Goal: Task Accomplishment & Management: Manage account settings

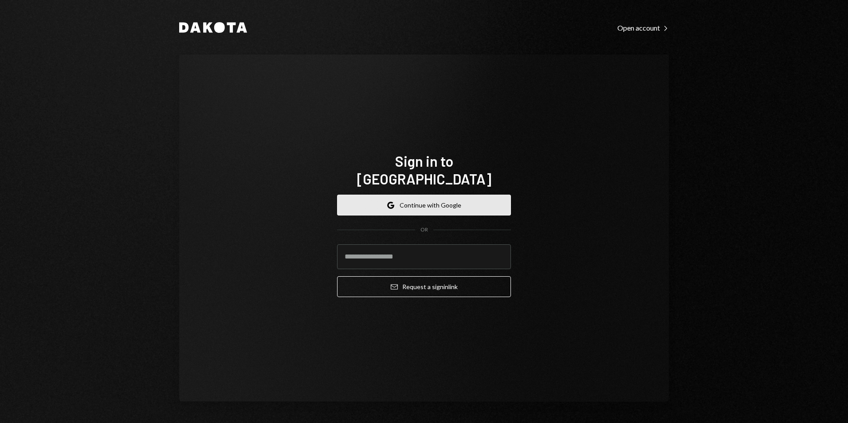
click at [409, 195] on button "Google Continue with Google" at bounding box center [424, 205] width 174 height 21
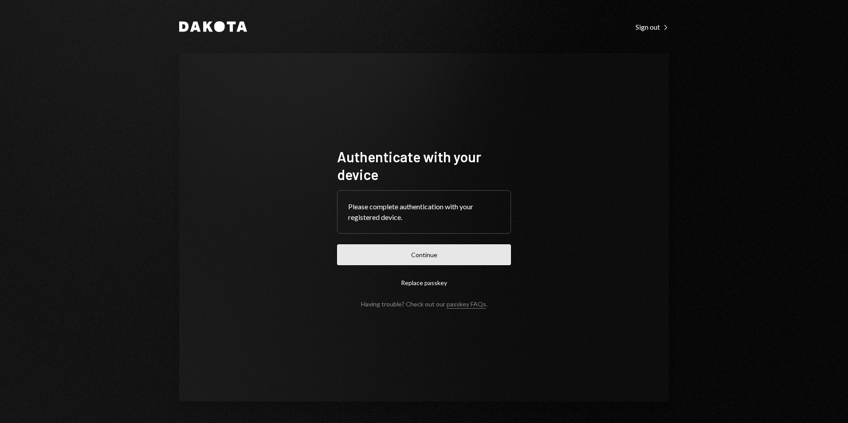
click at [426, 252] on button "Continue" at bounding box center [424, 254] width 174 height 21
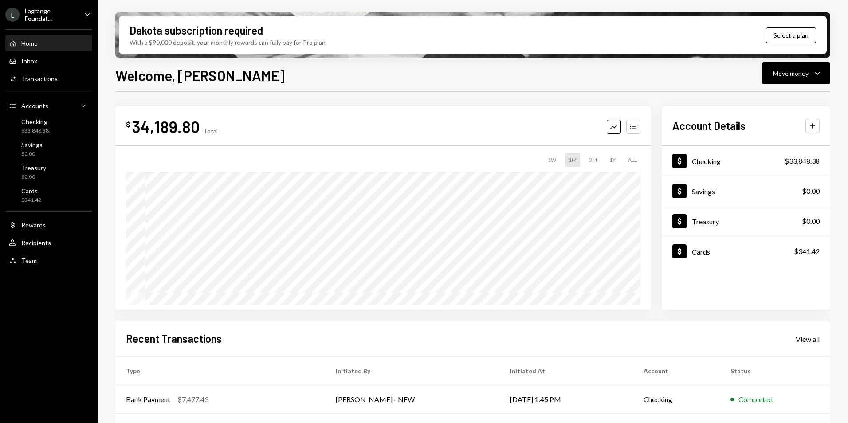
click at [59, 13] on div "Lagrange Foundat..." at bounding box center [51, 14] width 52 height 15
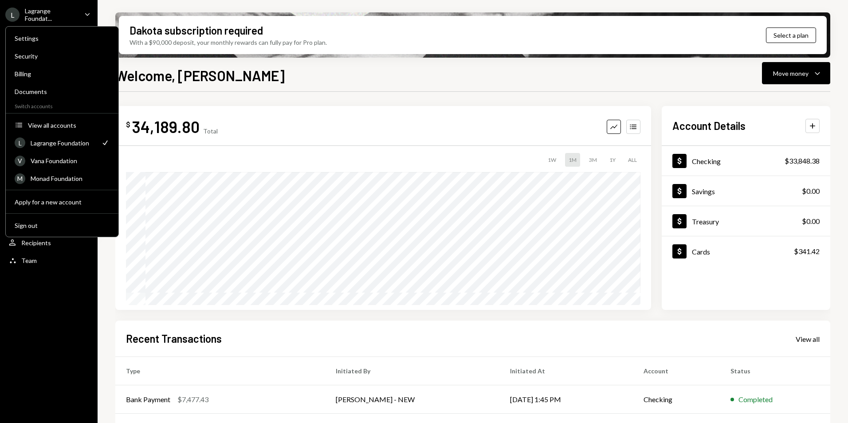
click at [389, 89] on div "Welcome, George Move money Caret Down $ 34,189.80 Total Graph Accounts 1W 1M 3M…" at bounding box center [472, 270] width 715 height 411
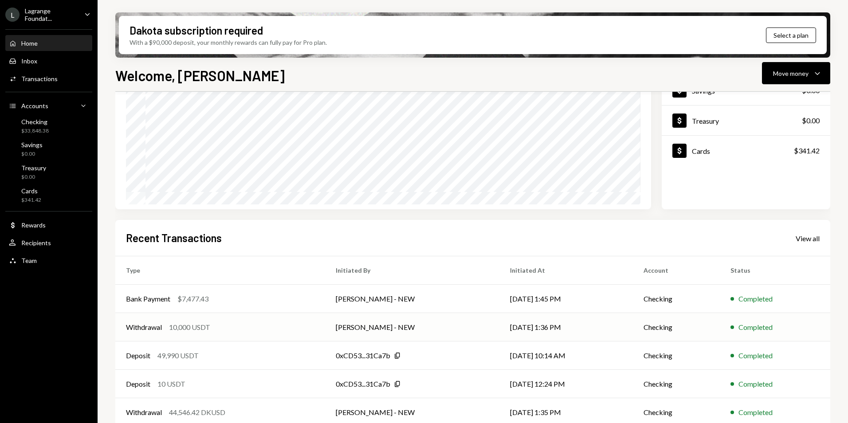
scroll to position [112, 0]
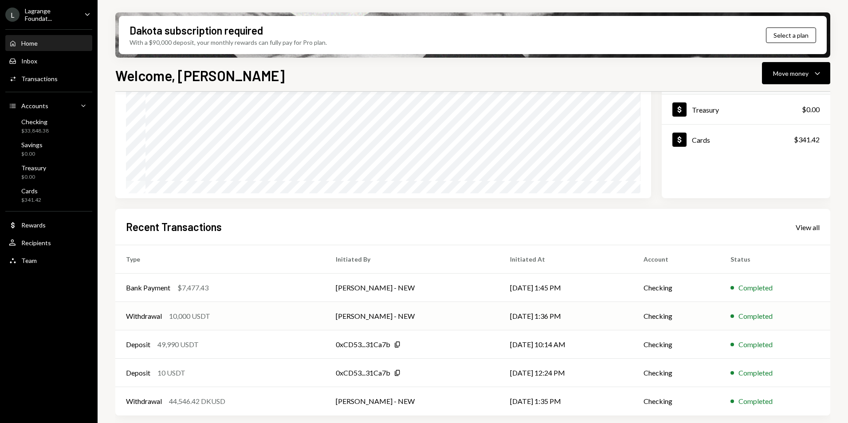
click at [292, 313] on div "Withdrawal 10,000 USDT" at bounding box center [220, 316] width 189 height 11
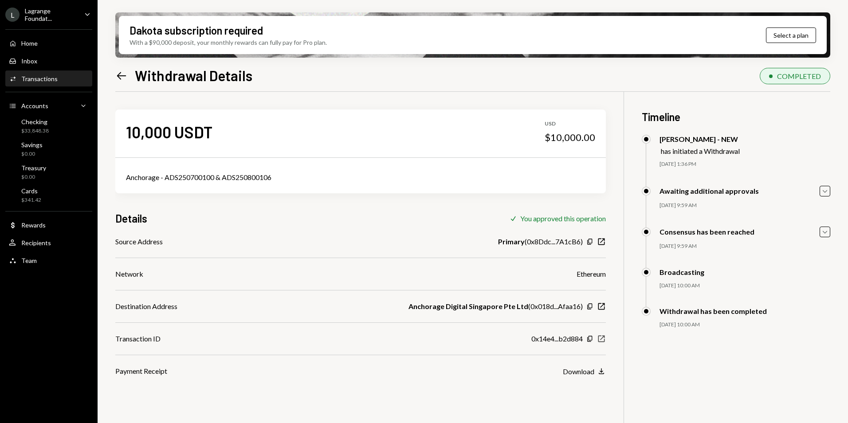
click at [602, 339] on icon "button" at bounding box center [602, 339] width 7 height 7
drag, startPoint x: 282, startPoint y: 176, endPoint x: 163, endPoint y: 179, distance: 118.9
click at [165, 181] on div "Anchorage - ADS250700100 & ADS250800106" at bounding box center [360, 177] width 469 height 11
copy div "ADS250700100 & ADS250800106"
click at [39, 9] on div "Lagrange Foundat..." at bounding box center [51, 14] width 52 height 15
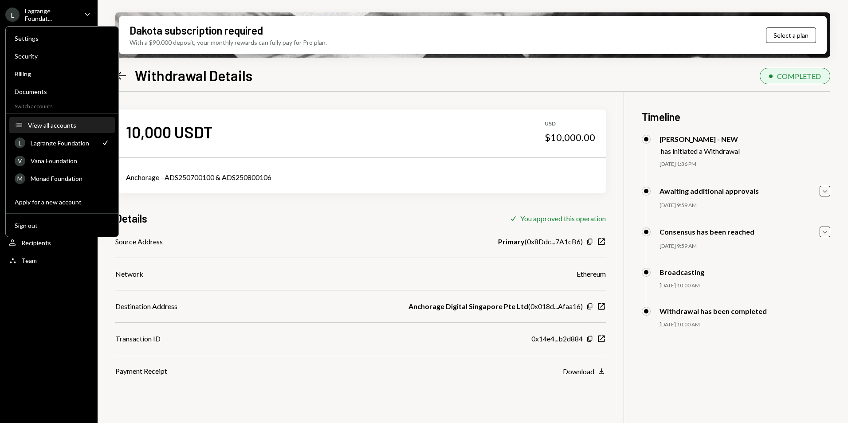
click at [55, 125] on div "View all accounts" at bounding box center [69, 126] width 82 height 8
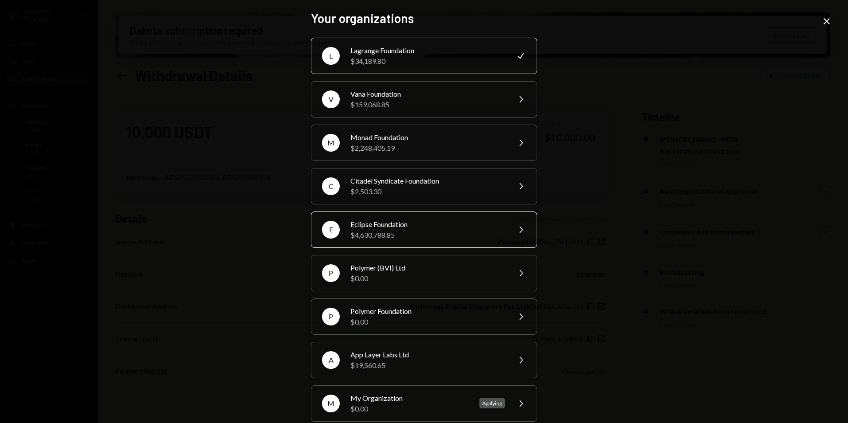
click at [396, 226] on div "Eclipse Foundation" at bounding box center [428, 224] width 154 height 11
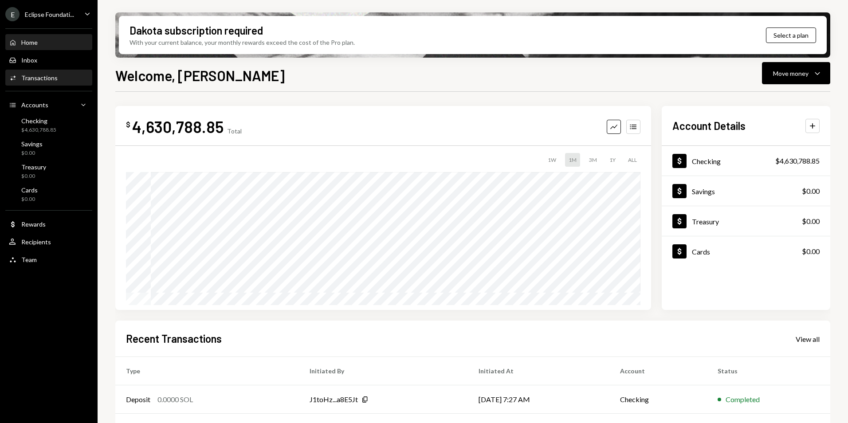
click at [34, 79] on div "Transactions" at bounding box center [39, 78] width 36 height 8
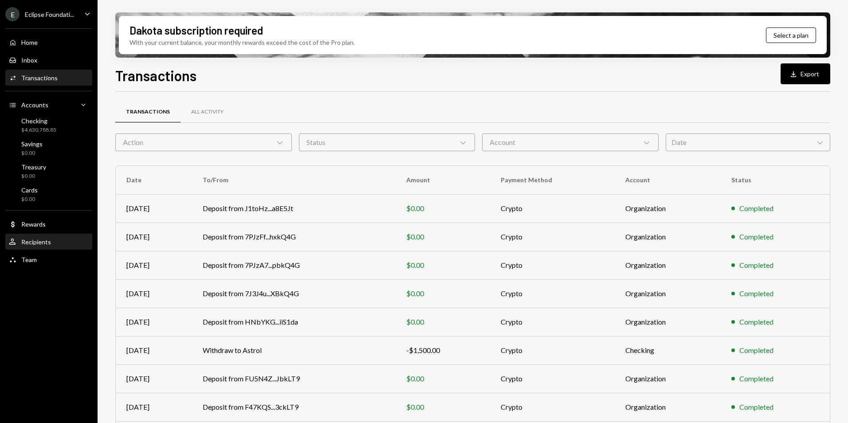
click at [37, 243] on div "Recipients" at bounding box center [36, 242] width 30 height 8
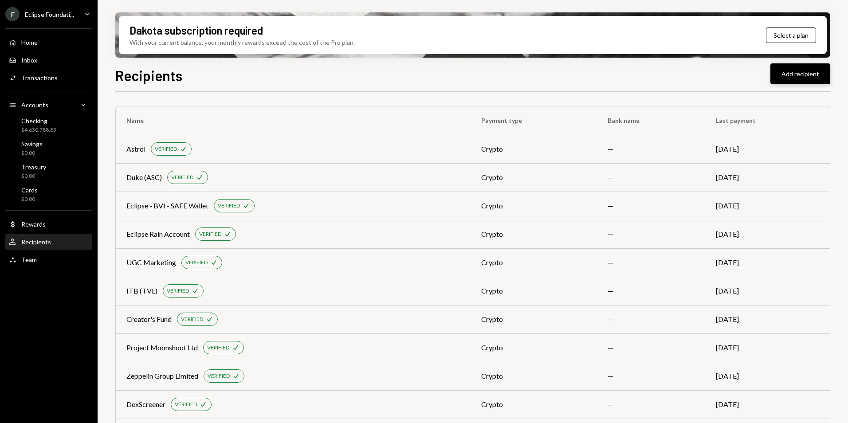
click at [796, 71] on button "Add recipient" at bounding box center [801, 73] width 60 height 21
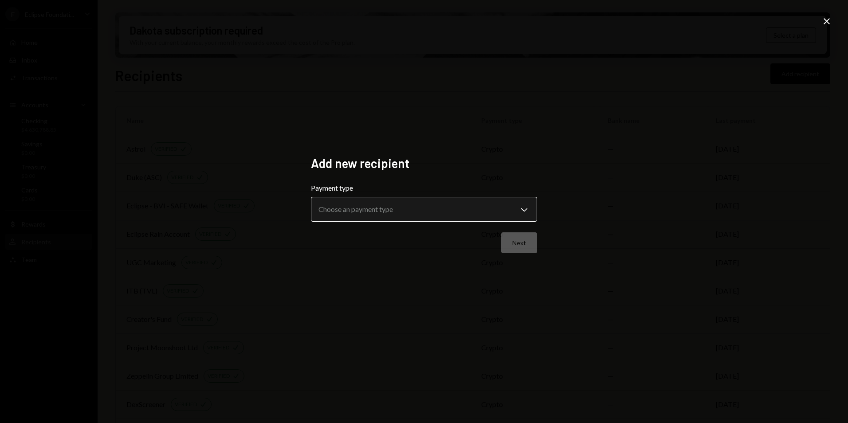
click at [371, 209] on body "E Eclipse Foundati... Caret Down Home Home Inbox Inbox Activities Transactions …" at bounding box center [424, 211] width 848 height 423
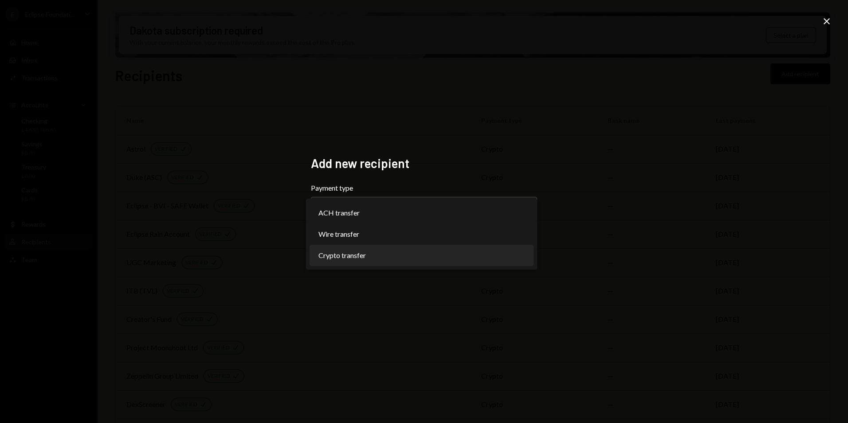
select select "******"
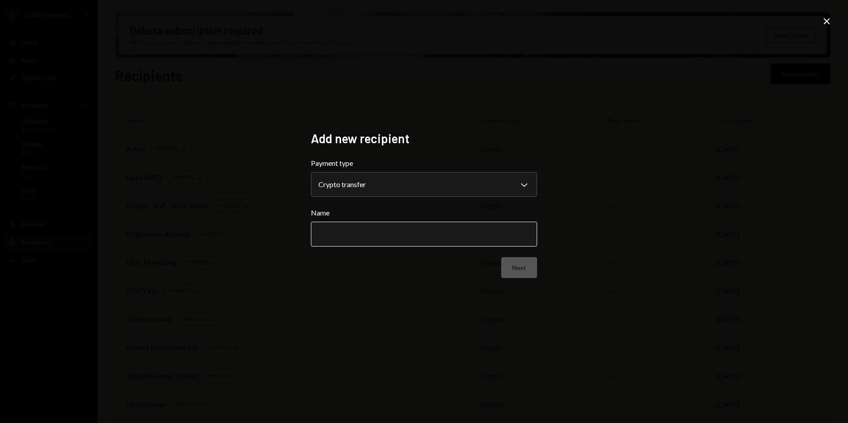
click at [340, 235] on input "Name" at bounding box center [424, 234] width 226 height 25
click at [326, 228] on input "Name" at bounding box center [424, 234] width 226 height 25
type input "**********"
click at [519, 265] on button "Next" at bounding box center [519, 267] width 36 height 21
click at [359, 182] on body "E Eclipse Foundati... Caret Down Home Home Inbox Inbox Activities Transactions …" at bounding box center [424, 211] width 848 height 423
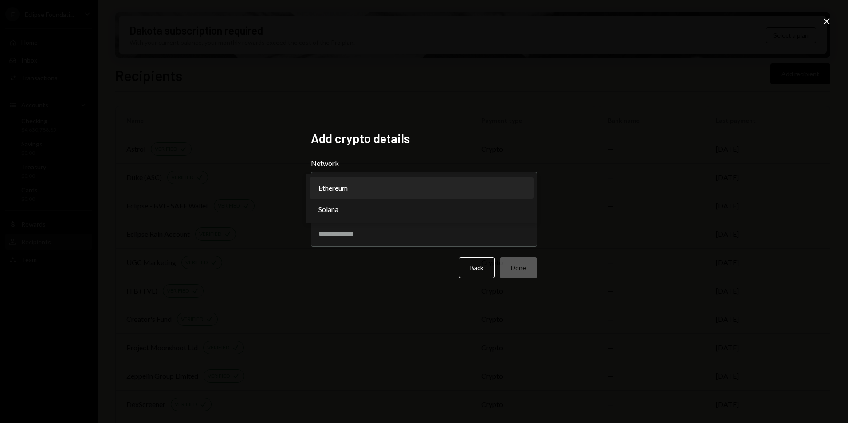
select select "**********"
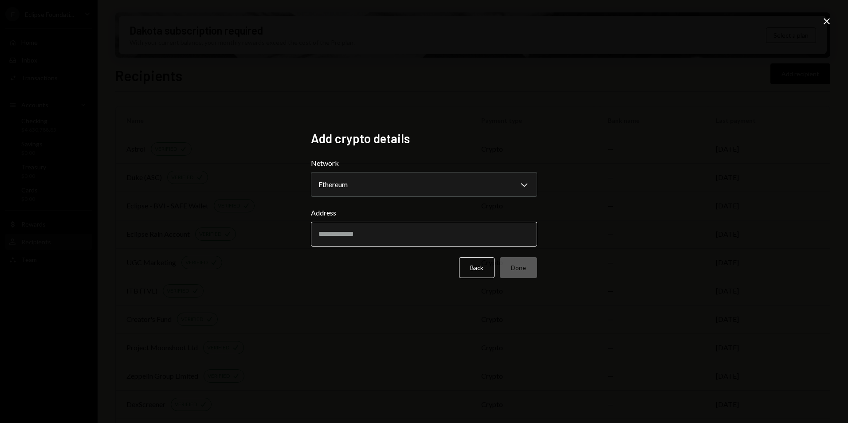
click at [339, 236] on input "Address" at bounding box center [424, 234] width 226 height 25
paste input "**********"
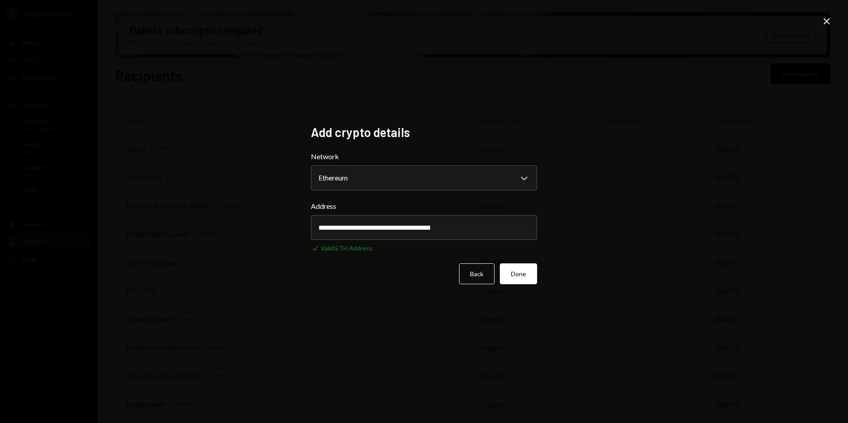
type input "**********"
click at [390, 314] on div "**********" at bounding box center [424, 211] width 848 height 423
click at [524, 277] on button "Done" at bounding box center [518, 274] width 37 height 21
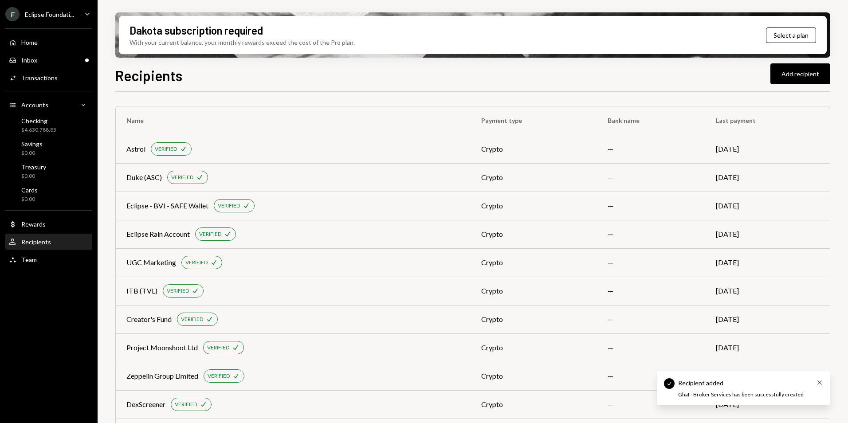
click at [820, 385] on icon "Cross" at bounding box center [819, 382] width 7 height 7
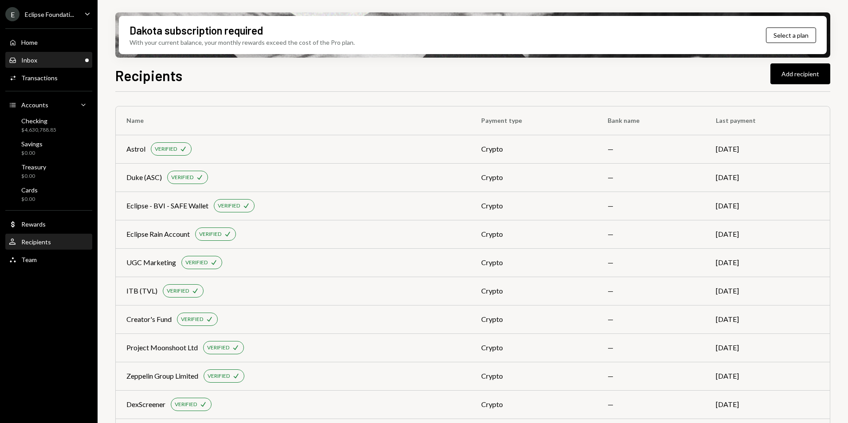
click at [67, 59] on div "Inbox Inbox" at bounding box center [49, 60] width 80 height 8
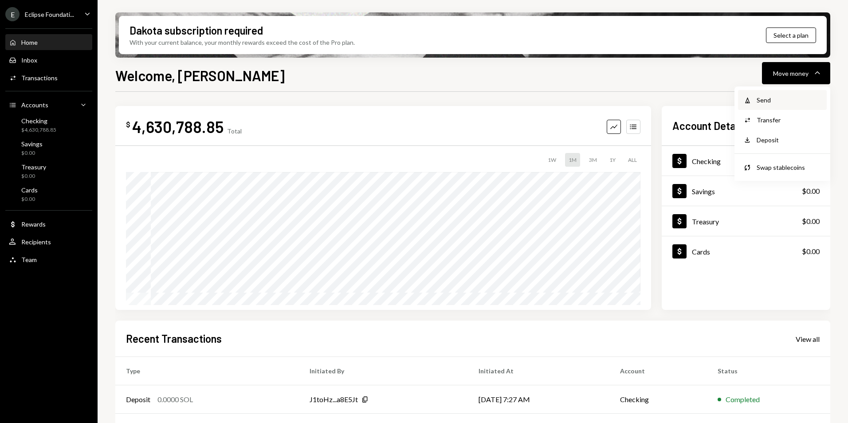
click at [766, 100] on div "Send" at bounding box center [789, 99] width 65 height 9
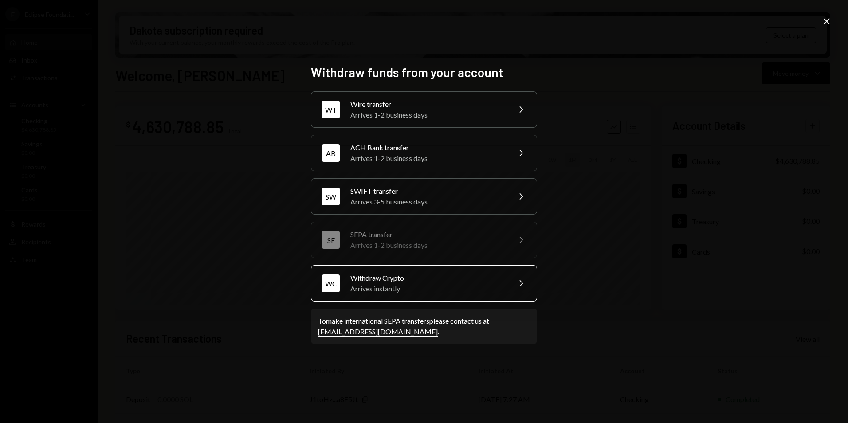
click at [408, 284] on div "Arrives instantly" at bounding box center [428, 289] width 154 height 11
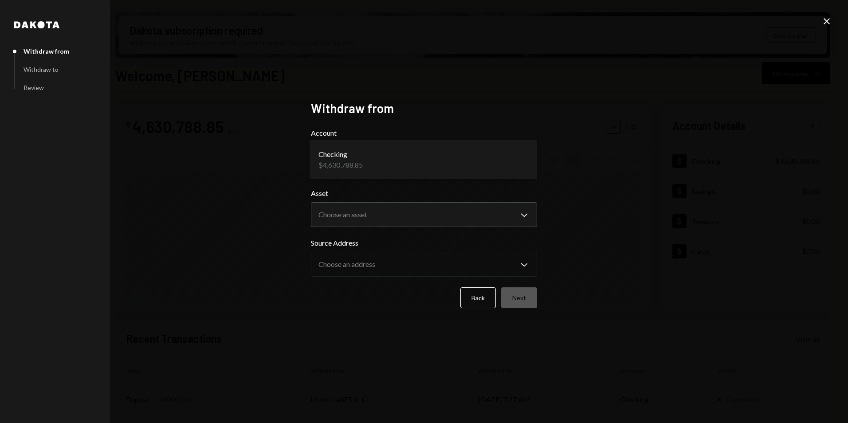
click at [345, 159] on body "E Eclipse Foundati... Caret Down Home Home Inbox Inbox Activities Transactions …" at bounding box center [424, 211] width 848 height 423
click at [370, 214] on body "E Eclipse Foundati... Caret Down Home Home Inbox Inbox Activities Transactions …" at bounding box center [424, 211] width 848 height 423
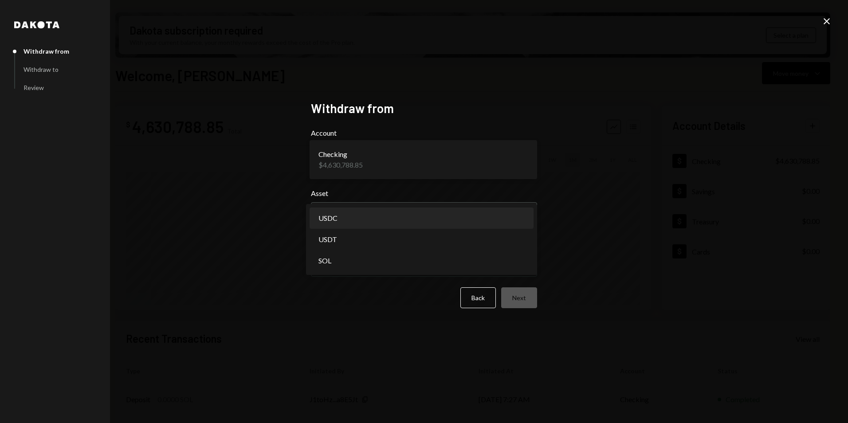
select select "****"
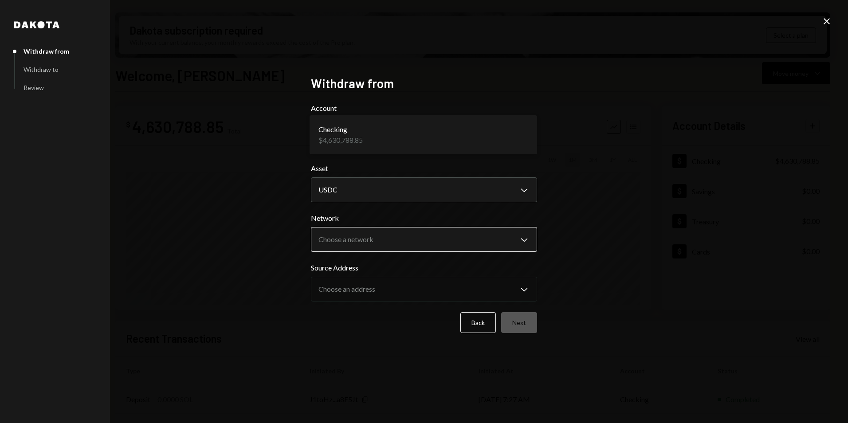
click at [340, 239] on body "E Eclipse Foundati... Caret Down Home Home Inbox Inbox Activities Transactions …" at bounding box center [424, 211] width 848 height 423
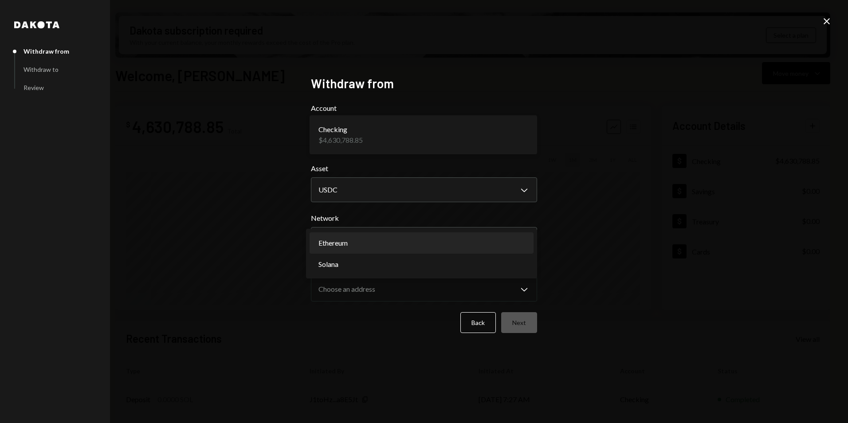
select select "**********"
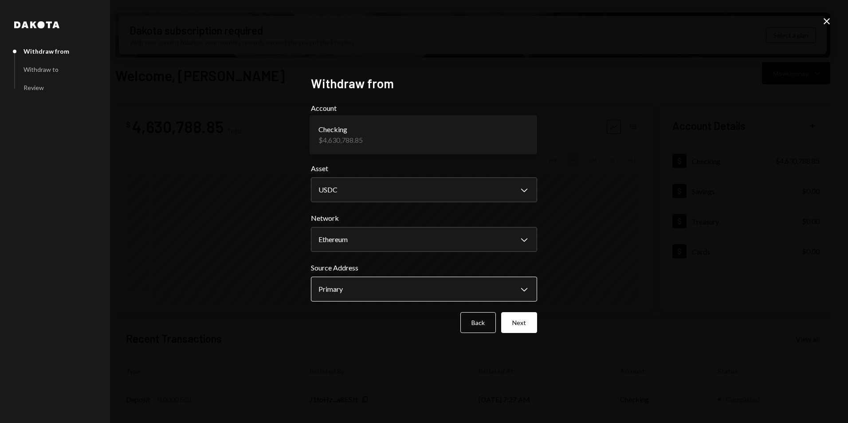
click at [347, 279] on body "E Eclipse Foundati... Caret Down Home Home Inbox Inbox Activities Transactions …" at bounding box center [424, 211] width 848 height 423
drag, startPoint x: 567, startPoint y: 284, endPoint x: 562, endPoint y: 288, distance: 5.7
click at [566, 285] on div "**********" at bounding box center [424, 211] width 848 height 423
click at [520, 318] on button "Next" at bounding box center [519, 322] width 36 height 21
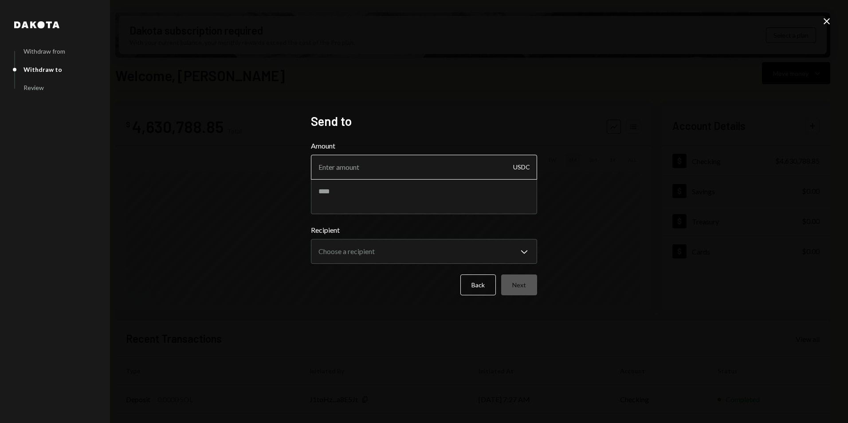
click at [362, 173] on input "Amount" at bounding box center [424, 167] width 226 height 25
type input "1"
type textarea "****"
click at [367, 247] on body "E Eclipse Foundati... Caret Down Home Home Inbox Inbox Activities Transactions …" at bounding box center [424, 211] width 848 height 423
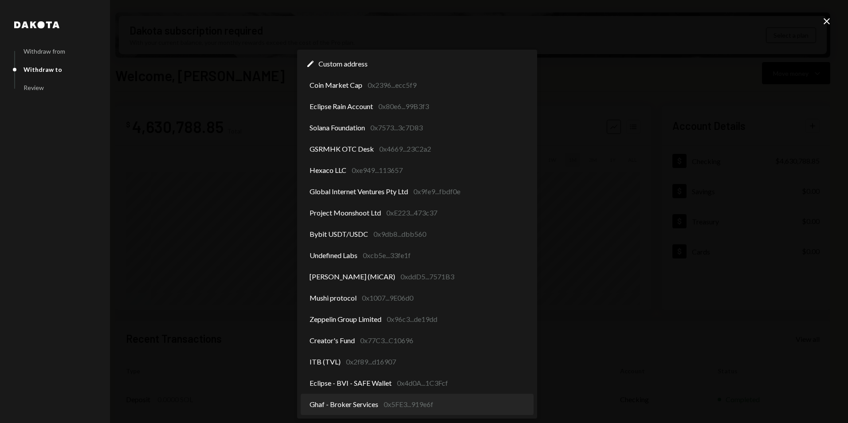
select select "**********"
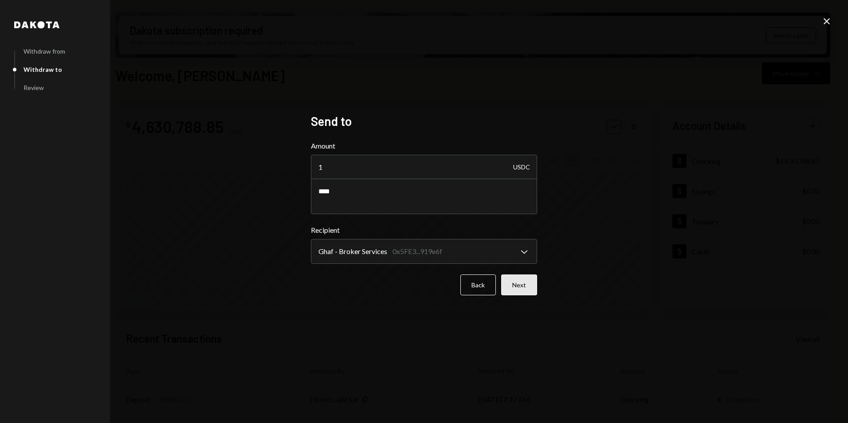
click at [521, 289] on button "Next" at bounding box center [519, 285] width 36 height 21
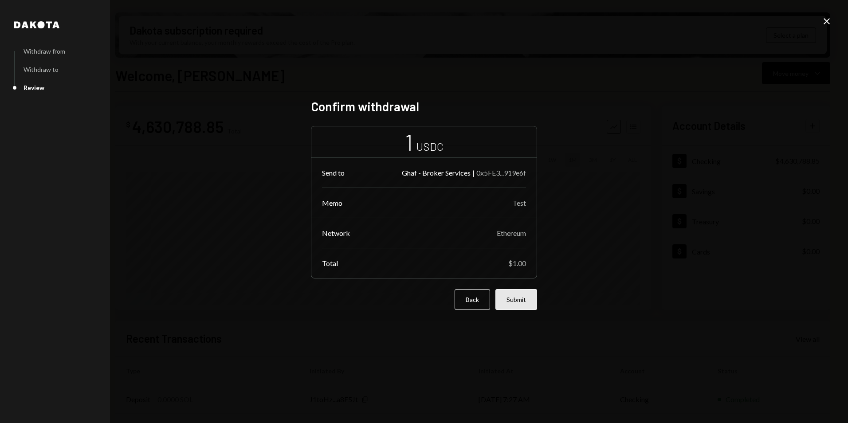
click at [528, 298] on button "Submit" at bounding box center [517, 299] width 42 height 21
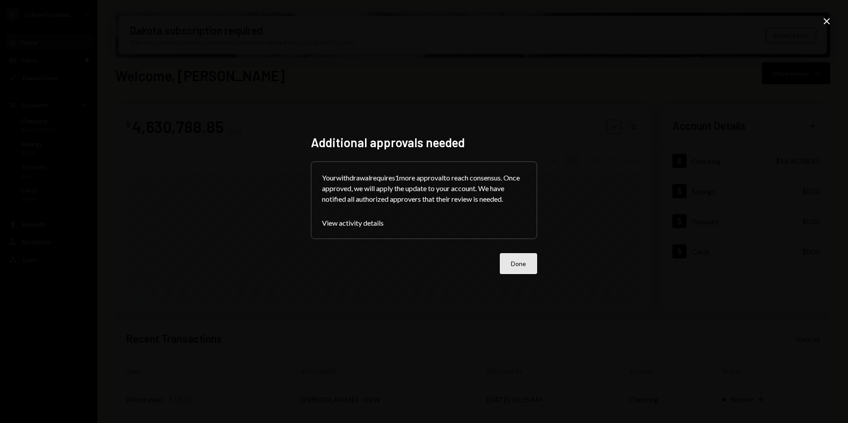
click at [521, 259] on button "Done" at bounding box center [518, 263] width 37 height 21
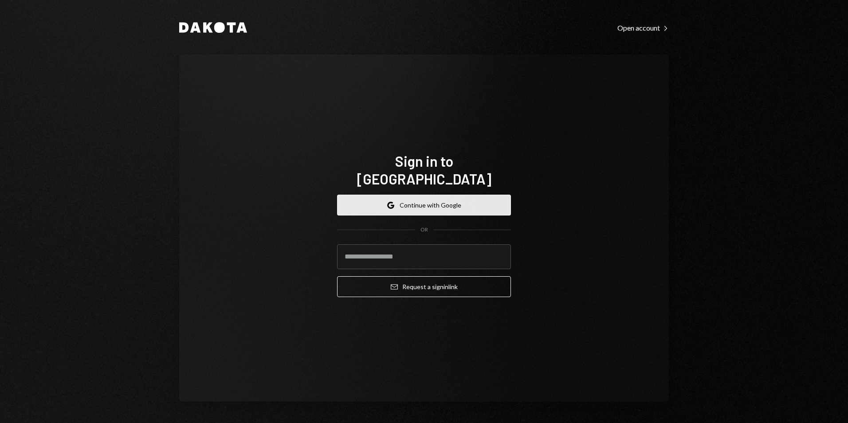
click at [422, 195] on button "Google Continue with Google" at bounding box center [424, 205] width 174 height 21
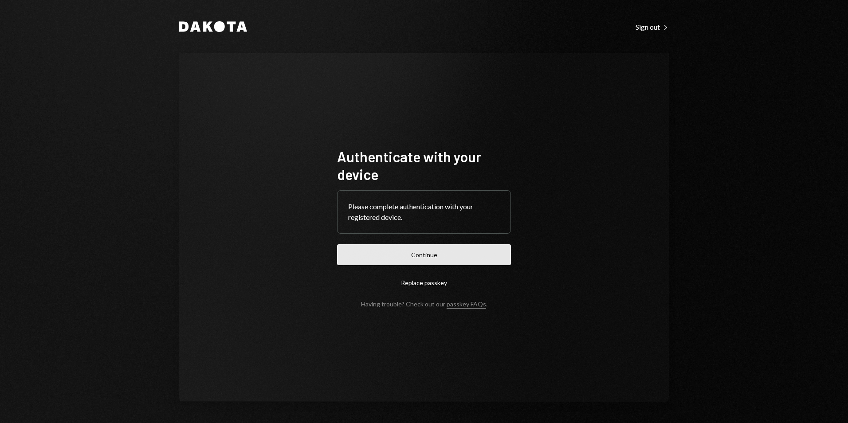
click at [475, 248] on button "Continue" at bounding box center [424, 254] width 174 height 21
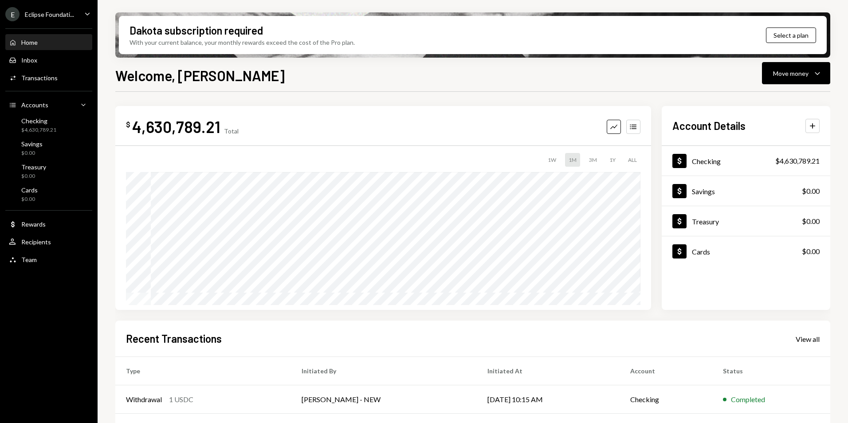
click at [71, 22] on ul "E Eclipse Foundati... Caret Down Home Home Inbox Inbox Activities Transactions …" at bounding box center [49, 134] width 98 height 269
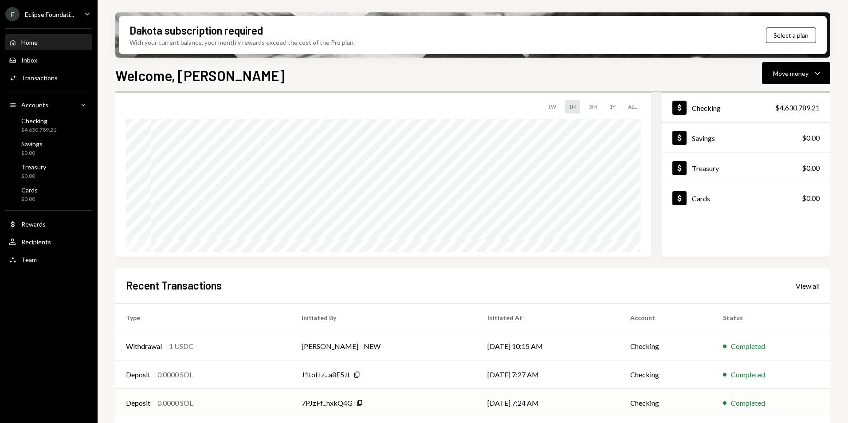
scroll to position [89, 0]
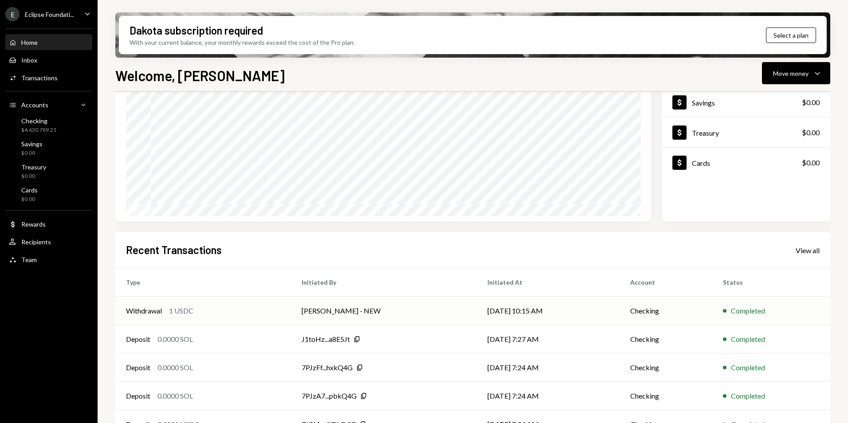
click at [287, 307] on td "Withdrawal 1 USDC" at bounding box center [203, 311] width 176 height 28
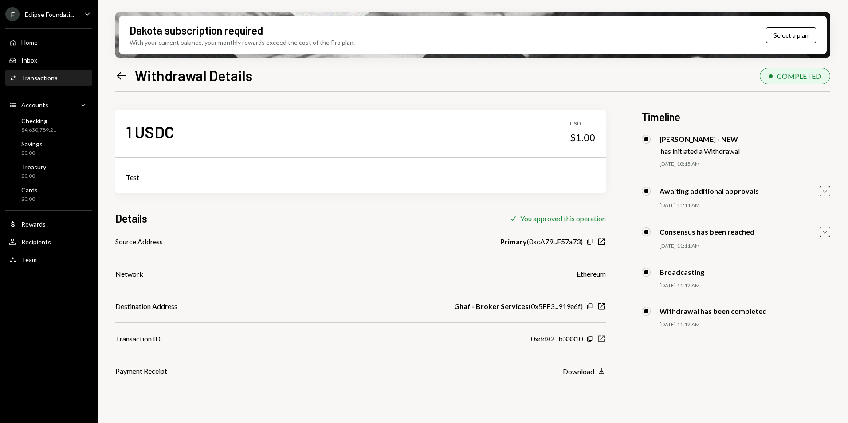
click at [602, 340] on icon "New Window" at bounding box center [601, 339] width 9 height 9
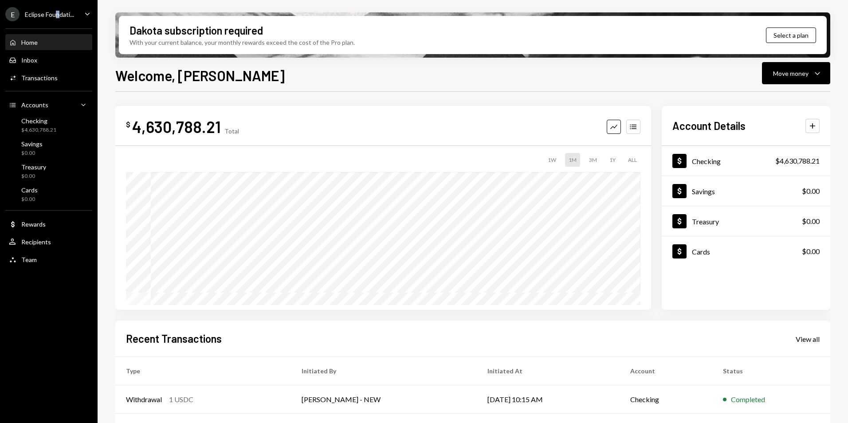
click at [55, 21] on ul "E Eclipse Foundati... Caret Down Home Home Inbox Inbox Activities Transactions …" at bounding box center [49, 134] width 98 height 269
drag, startPoint x: 55, startPoint y: 21, endPoint x: 47, endPoint y: 14, distance: 11.0
click at [46, 14] on div "Eclipse Foundati..." at bounding box center [49, 15] width 49 height 8
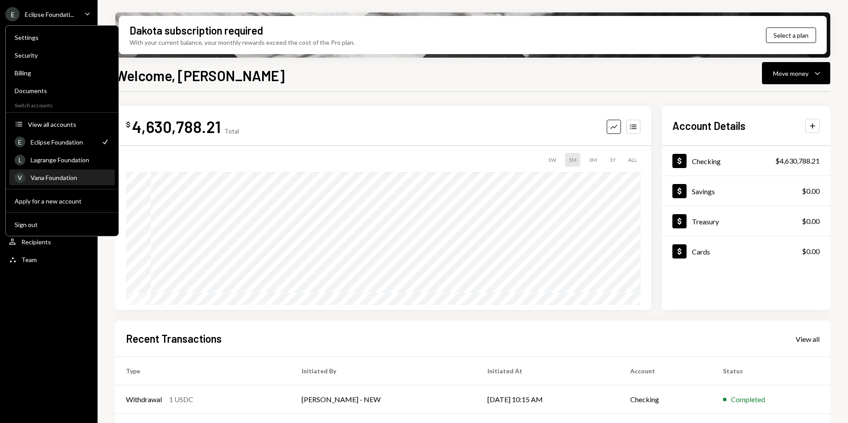
click at [56, 176] on div "Vana Foundation" at bounding box center [70, 178] width 79 height 8
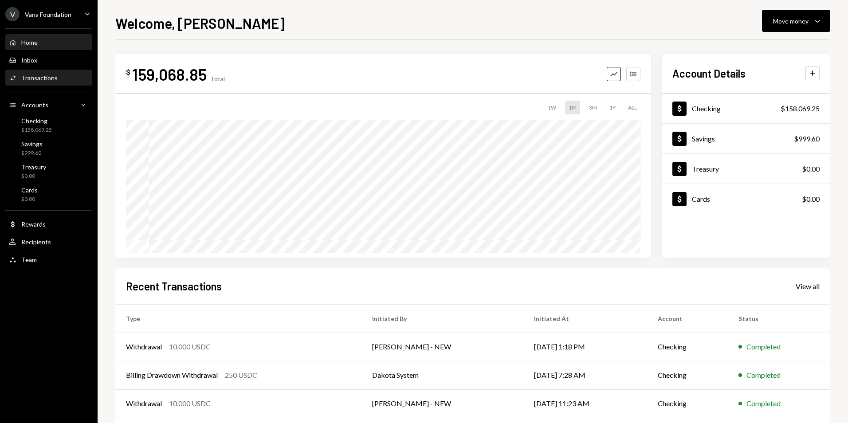
click at [64, 79] on div "Activities Transactions" at bounding box center [49, 78] width 80 height 8
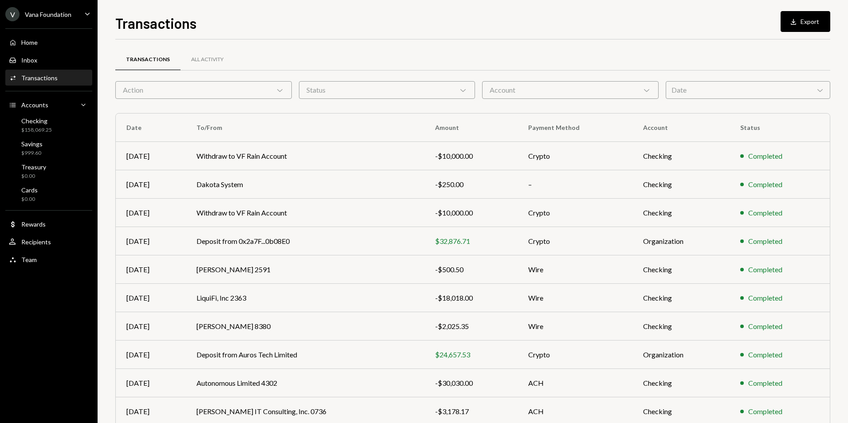
click at [720, 90] on div "Date Chevron Down" at bounding box center [748, 90] width 165 height 18
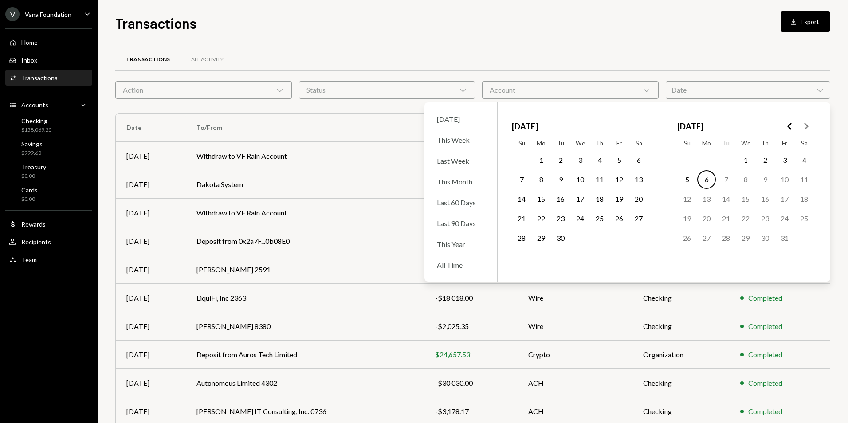
click at [599, 181] on button "11" at bounding box center [600, 179] width 19 height 19
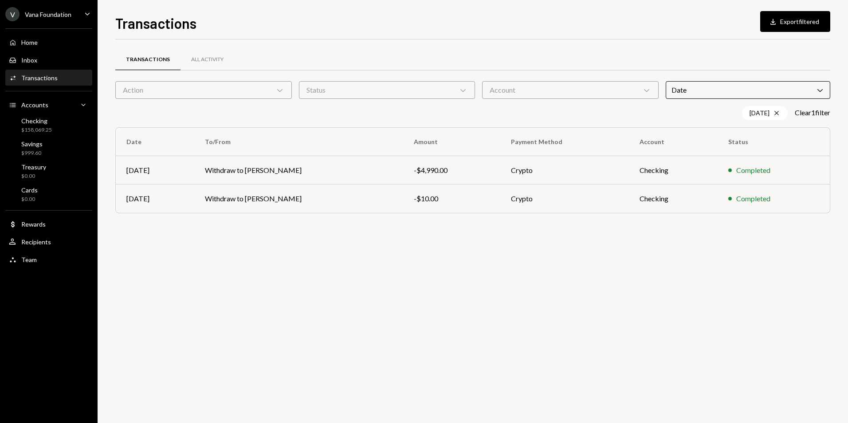
click at [575, 48] on div "Transactions All Activity" at bounding box center [472, 59] width 715 height 23
click at [278, 176] on td "Withdraw to [PERSON_NAME]" at bounding box center [298, 170] width 209 height 28
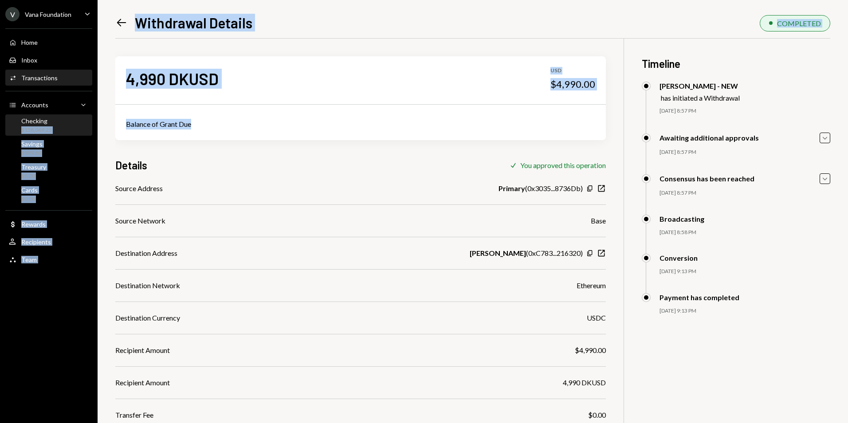
drag, startPoint x: 205, startPoint y: 123, endPoint x: 75, endPoint y: 121, distance: 130.5
click at [75, 121] on div "V Vana Foundation Caret Down Home Home Inbox Inbox Activities Transactions Acco…" at bounding box center [424, 211] width 848 height 423
click at [363, 117] on div "Balance of Grant Due" at bounding box center [360, 124] width 491 height 32
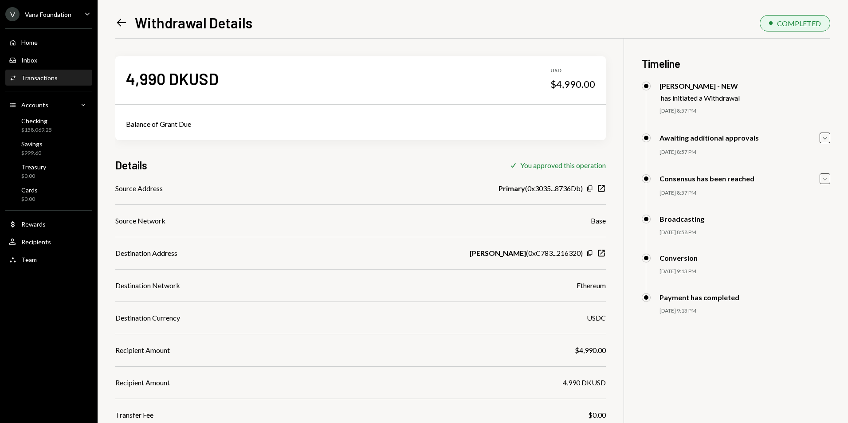
click at [822, 178] on icon "Caret Down" at bounding box center [825, 179] width 10 height 10
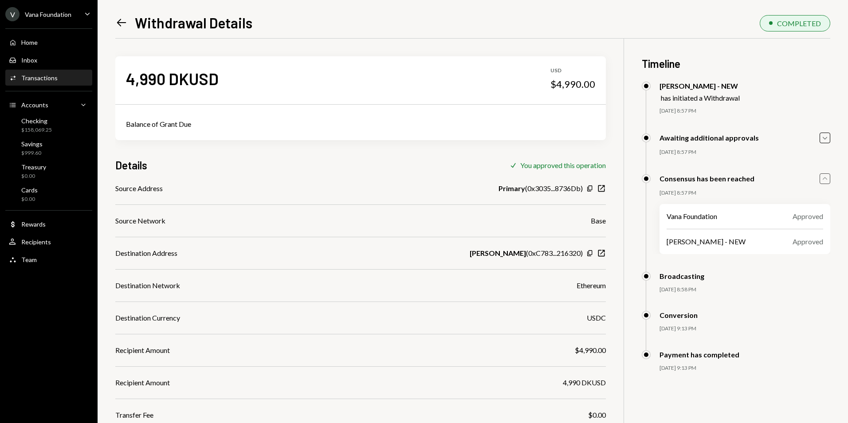
click at [821, 178] on icon "Caret Up" at bounding box center [825, 179] width 10 height 10
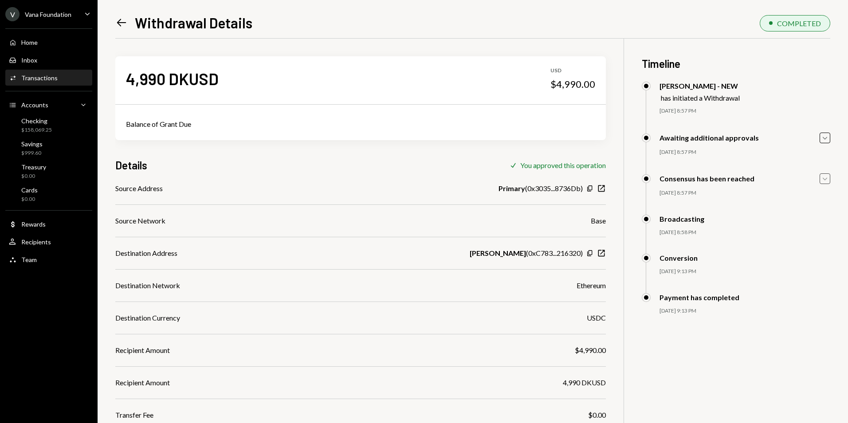
click at [488, 256] on b "[PERSON_NAME]" at bounding box center [498, 253] width 56 height 11
drag, startPoint x: 488, startPoint y: 256, endPoint x: 510, endPoint y: 253, distance: 22.7
click at [510, 253] on b "[PERSON_NAME]" at bounding box center [498, 253] width 56 height 11
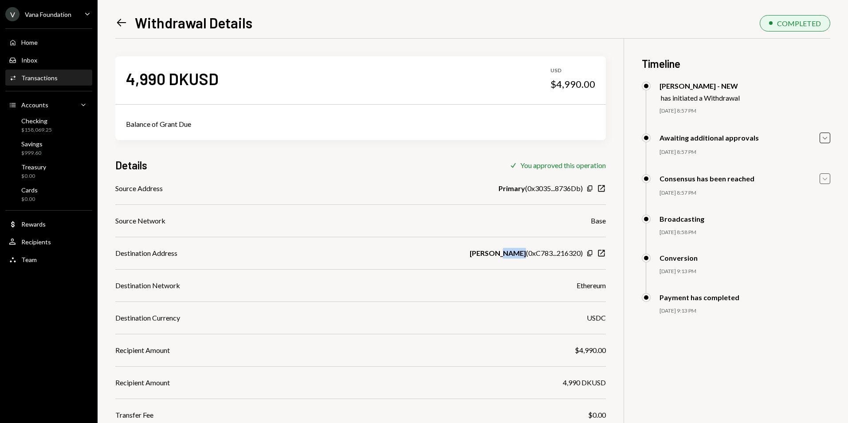
copy b "Boylu"
click at [121, 20] on icon at bounding box center [121, 23] width 9 height 8
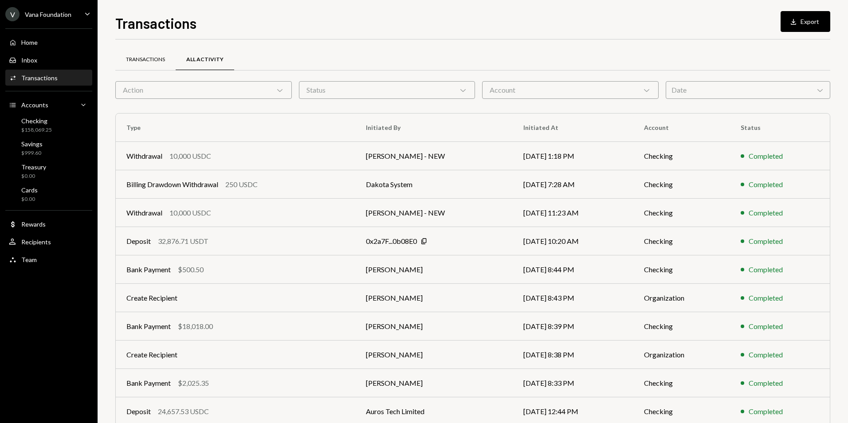
click at [151, 57] on div "Transactions" at bounding box center [145, 60] width 39 height 8
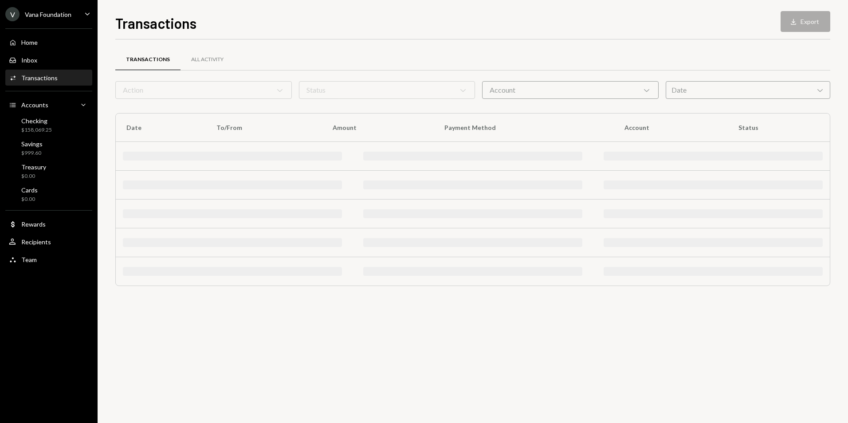
click at [775, 96] on div "Date Chevron Down" at bounding box center [748, 90] width 165 height 18
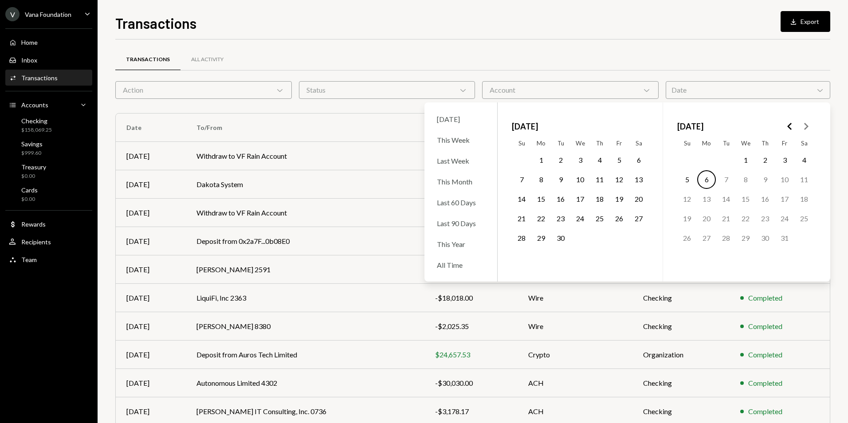
click at [581, 217] on button "24" at bounding box center [580, 218] width 19 height 19
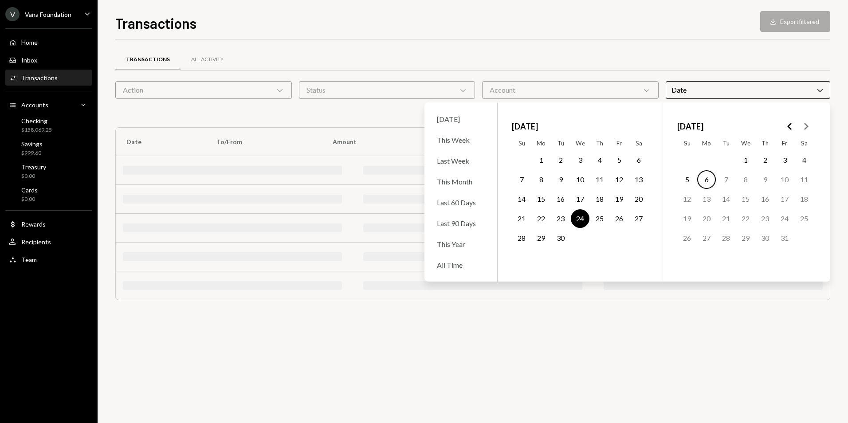
click at [598, 218] on button "25" at bounding box center [600, 218] width 19 height 19
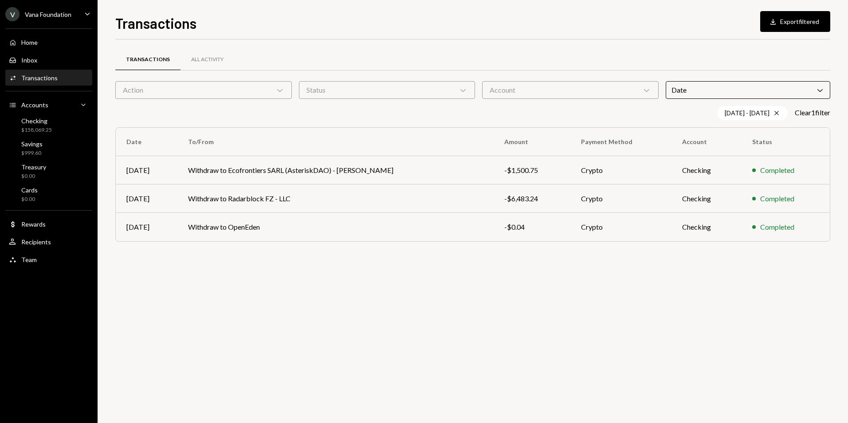
click at [734, 95] on div "Date Chevron Down" at bounding box center [748, 90] width 165 height 18
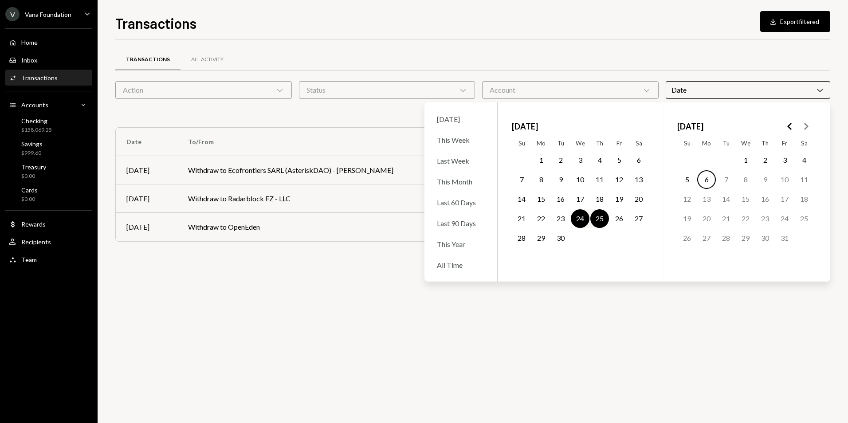
click at [564, 159] on button "2" at bounding box center [561, 160] width 19 height 19
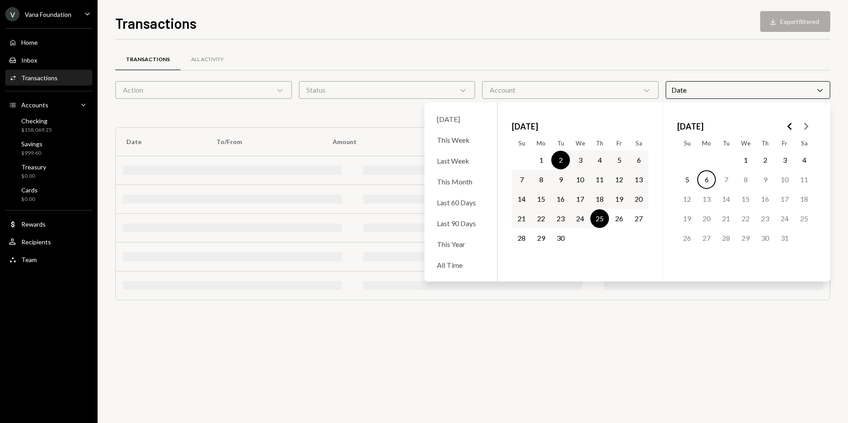
click at [563, 159] on button "2" at bounding box center [561, 160] width 19 height 19
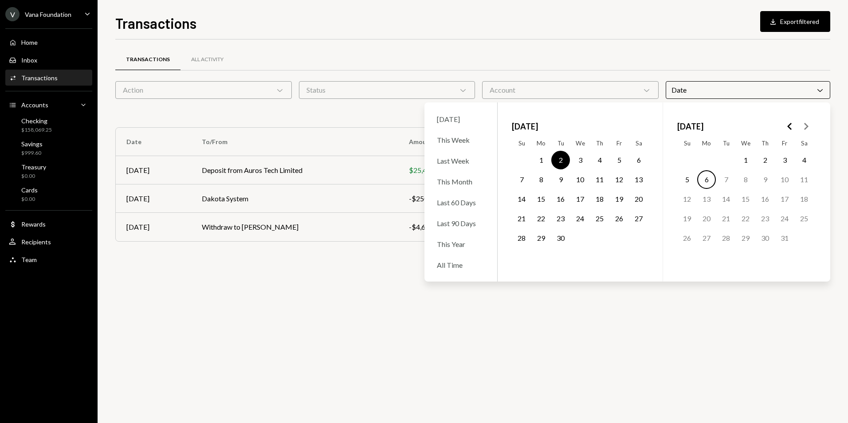
click at [538, 73] on div "Transactions All Activity" at bounding box center [472, 64] width 715 height 33
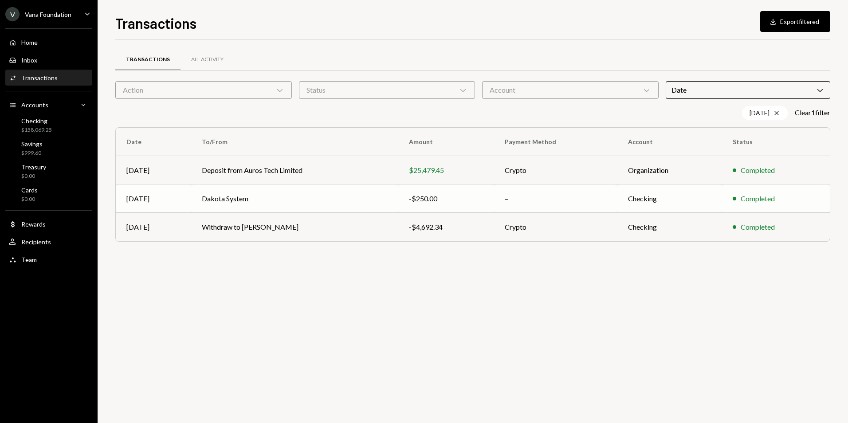
click at [360, 197] on td "Dakota System" at bounding box center [294, 199] width 207 height 28
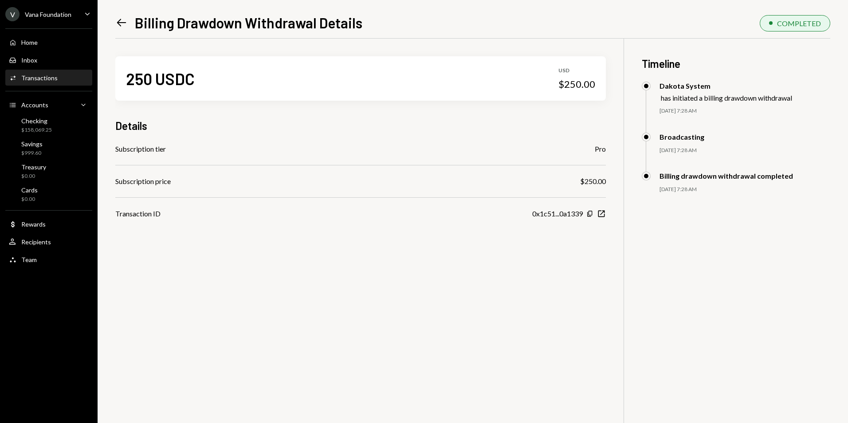
click at [123, 24] on icon "Left Arrow" at bounding box center [121, 22] width 12 height 12
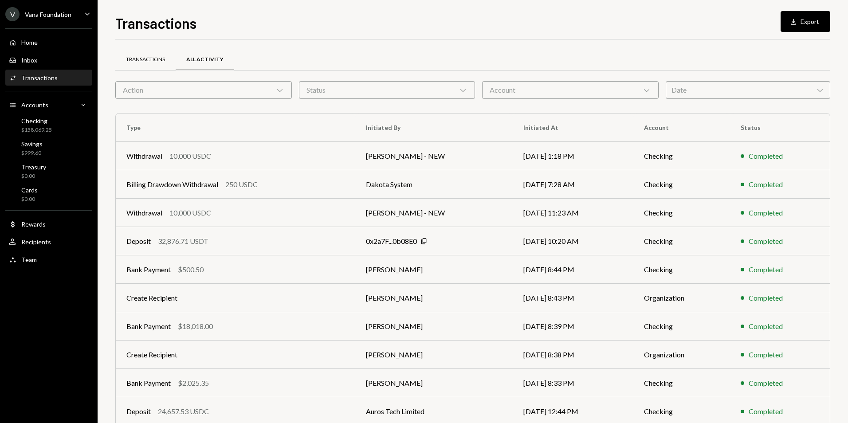
click at [146, 58] on div "Transactions" at bounding box center [145, 60] width 39 height 8
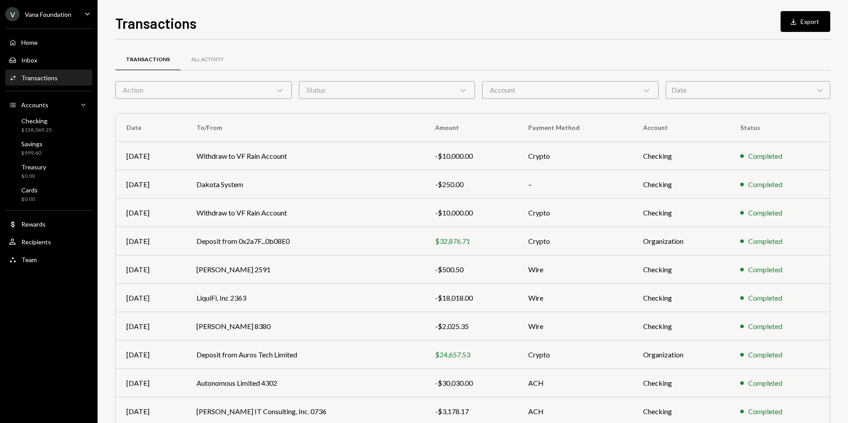
click at [739, 91] on div "Date Chevron Down" at bounding box center [748, 90] width 165 height 18
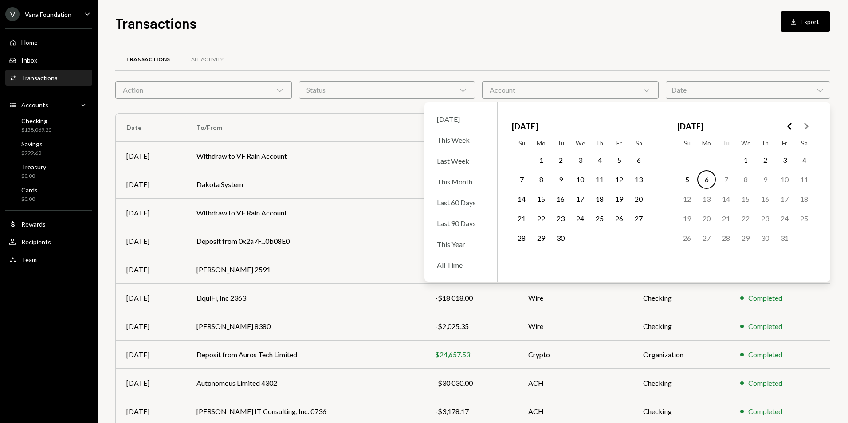
click at [601, 179] on button "11" at bounding box center [600, 179] width 19 height 19
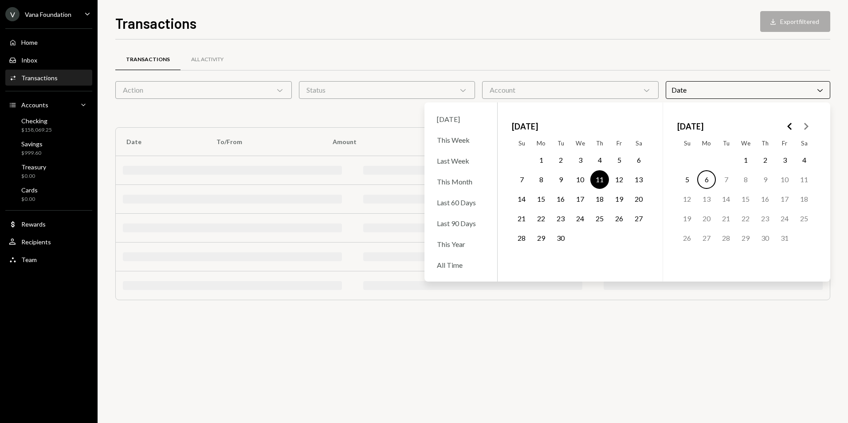
click at [601, 179] on button "11" at bounding box center [600, 179] width 19 height 19
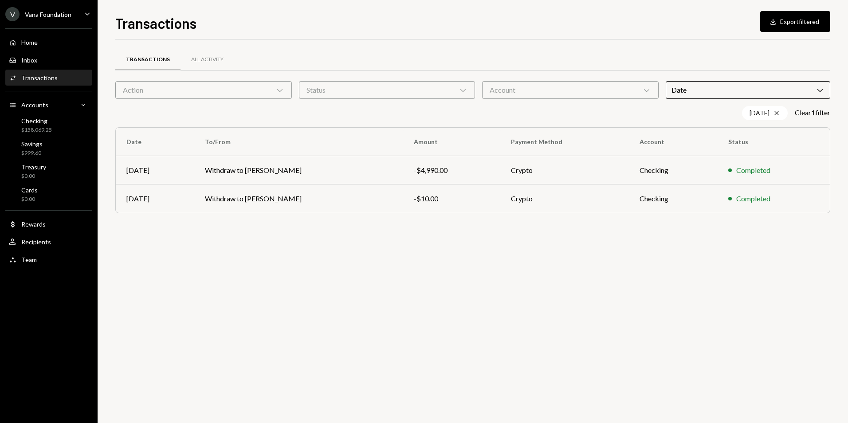
click at [580, 35] on div "Transactions Download Export filtered Transactions All Activity Action Chevron …" at bounding box center [472, 217] width 715 height 411
click at [484, 192] on td "-$10.00" at bounding box center [451, 199] width 97 height 28
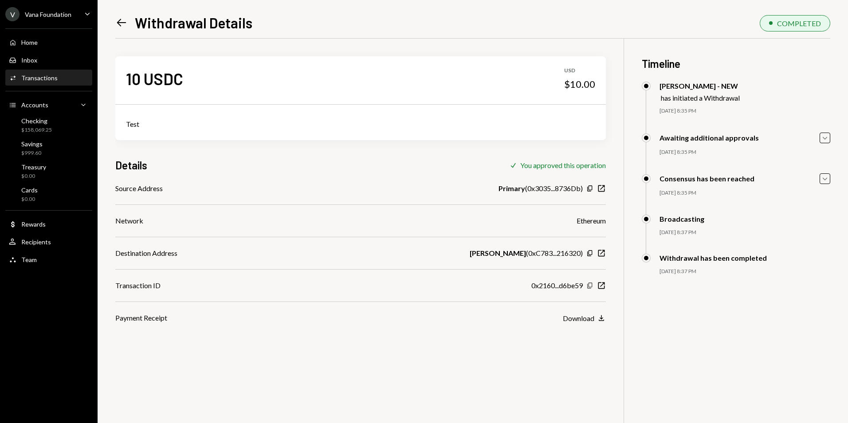
click at [587, 286] on icon "Copy" at bounding box center [590, 285] width 7 height 7
click at [122, 24] on icon "Left Arrow" at bounding box center [121, 22] width 12 height 12
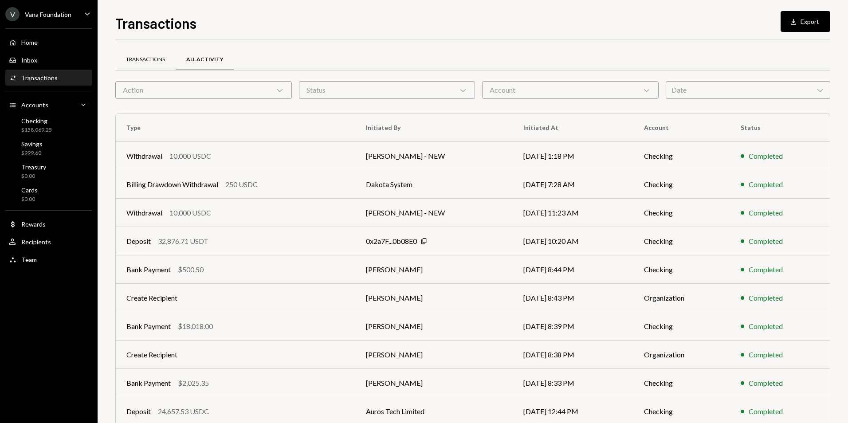
click at [162, 62] on div "Transactions" at bounding box center [145, 60] width 39 height 8
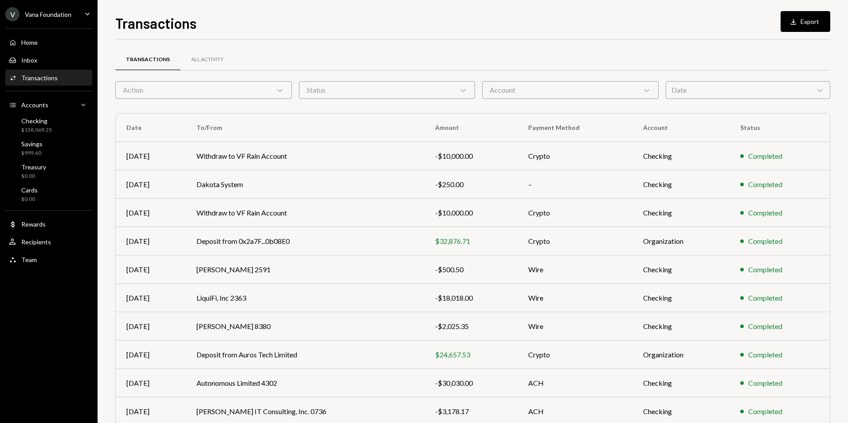
click at [713, 89] on div "Date Chevron Down" at bounding box center [748, 90] width 165 height 18
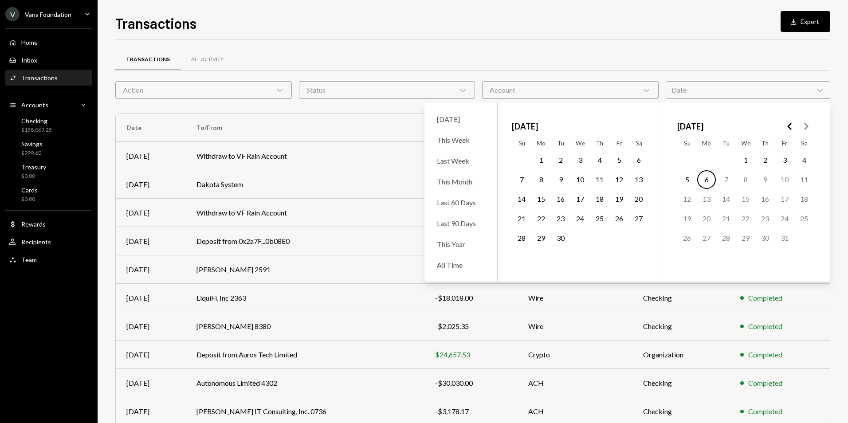
click at [597, 200] on button "18" at bounding box center [600, 199] width 19 height 19
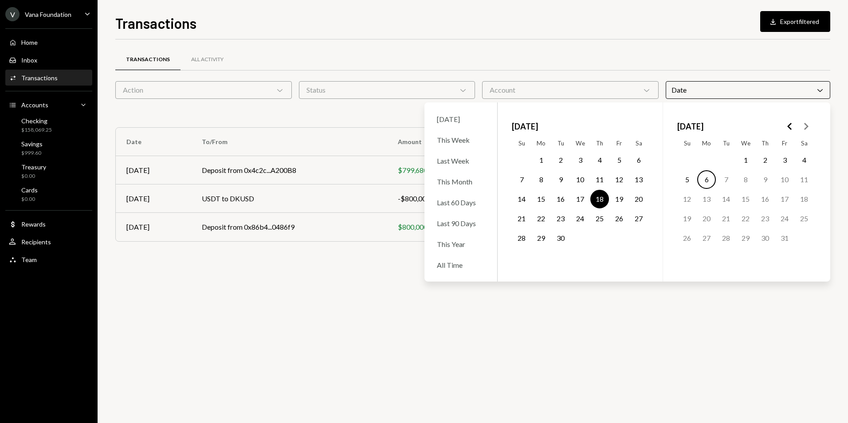
click at [556, 46] on div "Transactions All Activity Action Chevron Down Status Chevron Down Account Chevr…" at bounding box center [472, 149] width 715 height 220
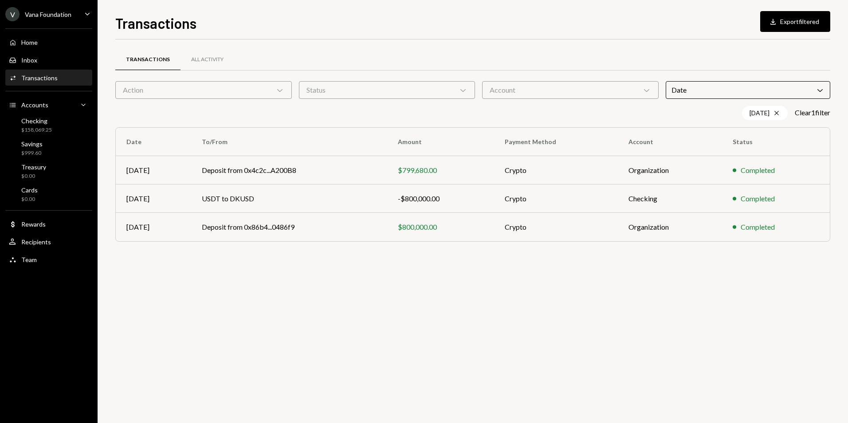
click at [752, 92] on div "Date Chevron Down" at bounding box center [748, 90] width 165 height 18
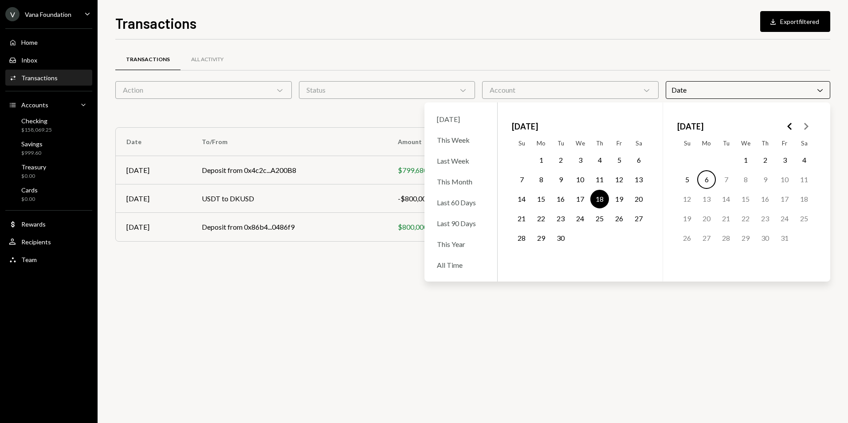
click at [602, 156] on button "4" at bounding box center [600, 160] width 19 height 19
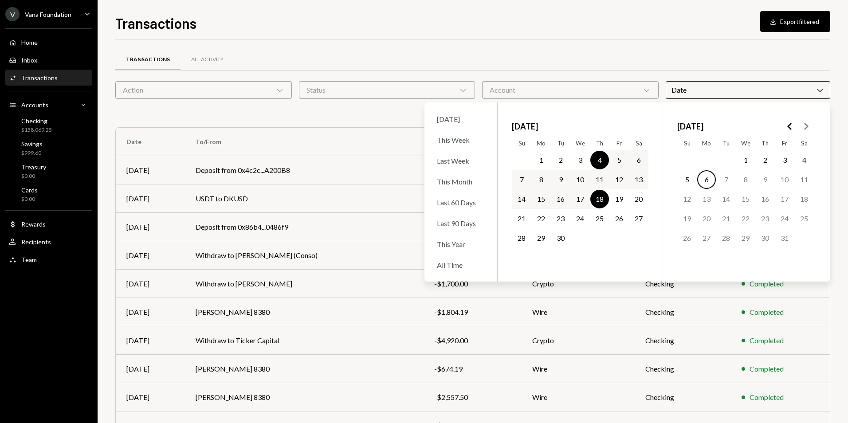
click at [596, 201] on button "18" at bounding box center [600, 199] width 19 height 19
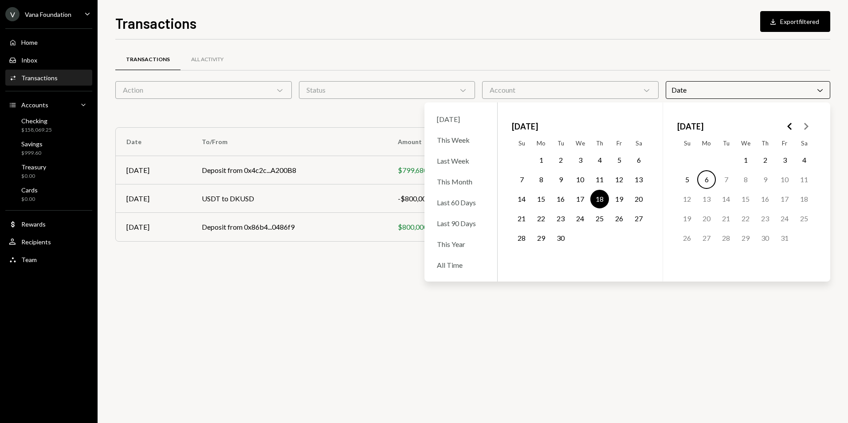
click at [611, 42] on div "Transactions All Activity Action Chevron Down Status Chevron Down Account Chevr…" at bounding box center [472, 149] width 715 height 220
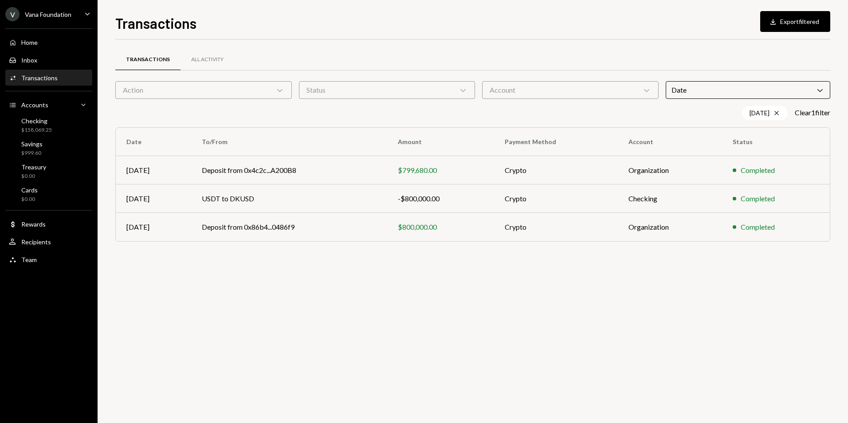
click at [728, 91] on div "Date Chevron Down" at bounding box center [748, 90] width 165 height 18
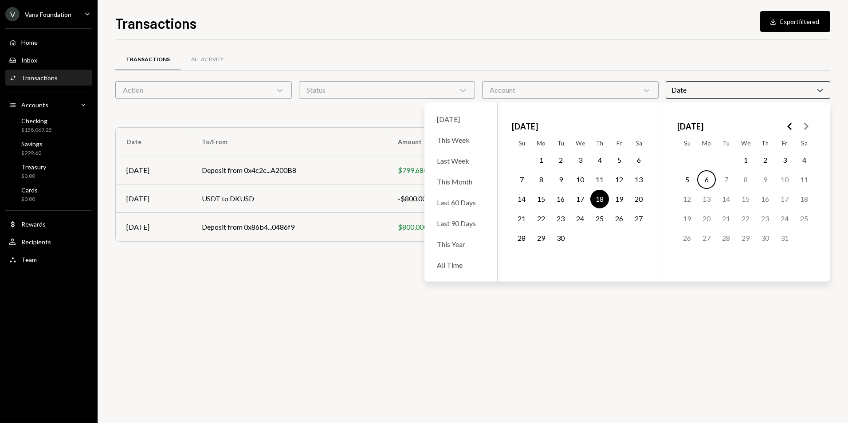
click at [600, 159] on button "4" at bounding box center [600, 160] width 19 height 19
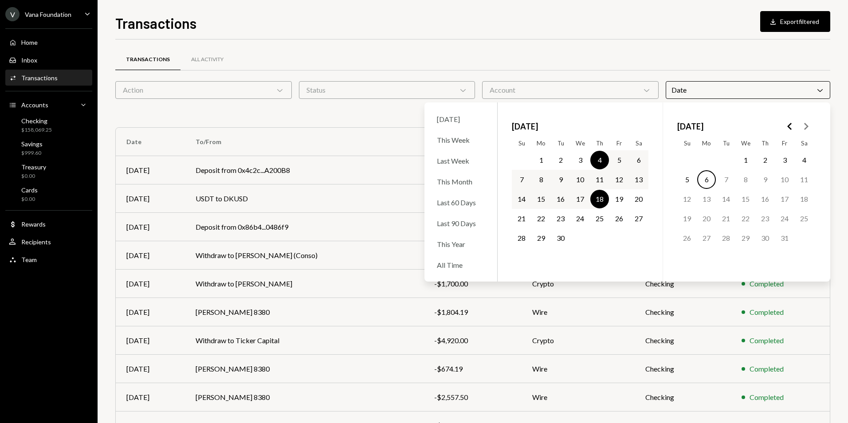
click at [600, 159] on button "4" at bounding box center [600, 160] width 19 height 19
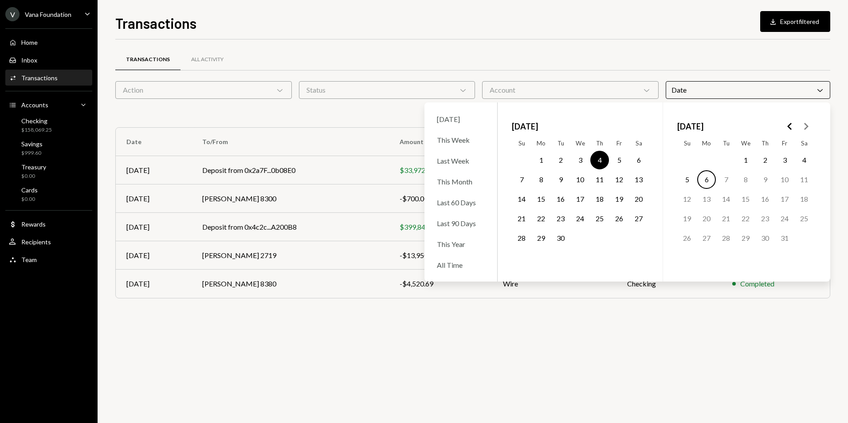
click at [628, 55] on div "Transactions All Activity" at bounding box center [472, 59] width 715 height 23
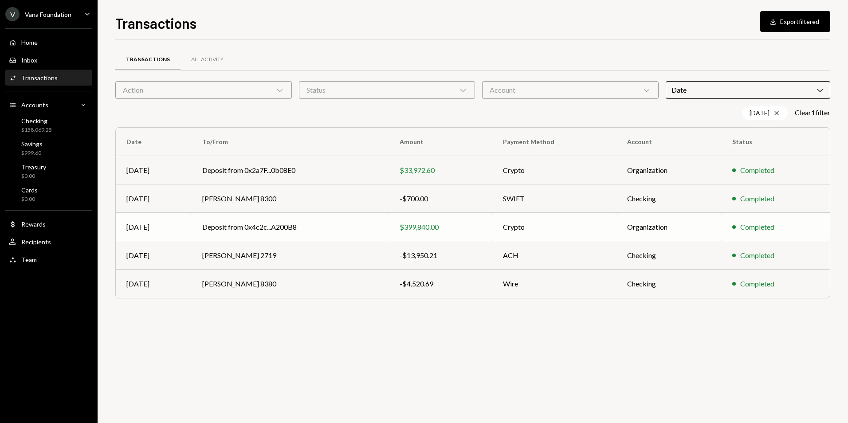
click at [336, 227] on td "Deposit from 0x4c2c...A200B8" at bounding box center [291, 227] width 198 height 28
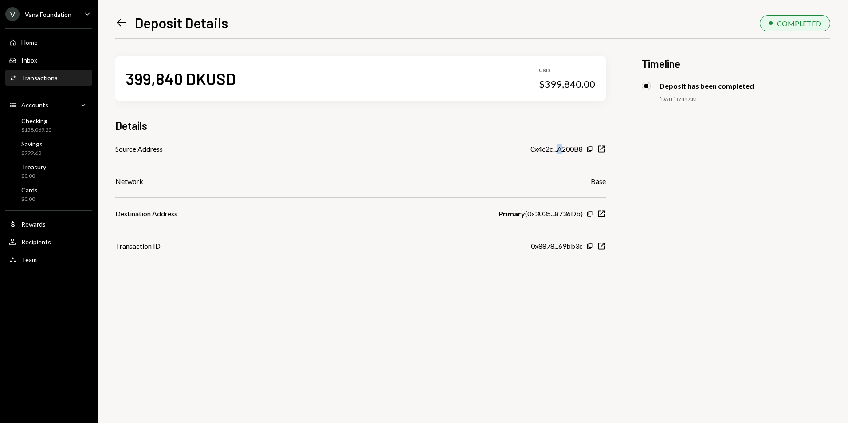
click at [560, 149] on div "0x4c2c...A200B8" at bounding box center [557, 149] width 52 height 11
drag, startPoint x: 560, startPoint y: 149, endPoint x: 541, endPoint y: 147, distance: 18.7
click at [541, 147] on div "0x4c2c...A200B8" at bounding box center [557, 149] width 52 height 11
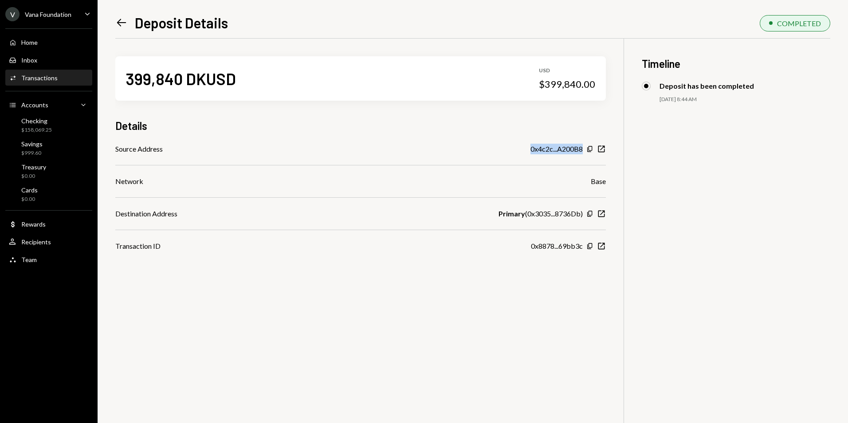
click at [541, 147] on div "0x4c2c...A200B8" at bounding box center [557, 149] width 52 height 11
drag, startPoint x: 541, startPoint y: 147, endPoint x: 441, endPoint y: 149, distance: 100.7
click at [441, 149] on div "Source Address 0x4c2c...A200B8 Copy New Window" at bounding box center [360, 149] width 491 height 11
click at [122, 20] on icon "Left Arrow" at bounding box center [121, 22] width 12 height 12
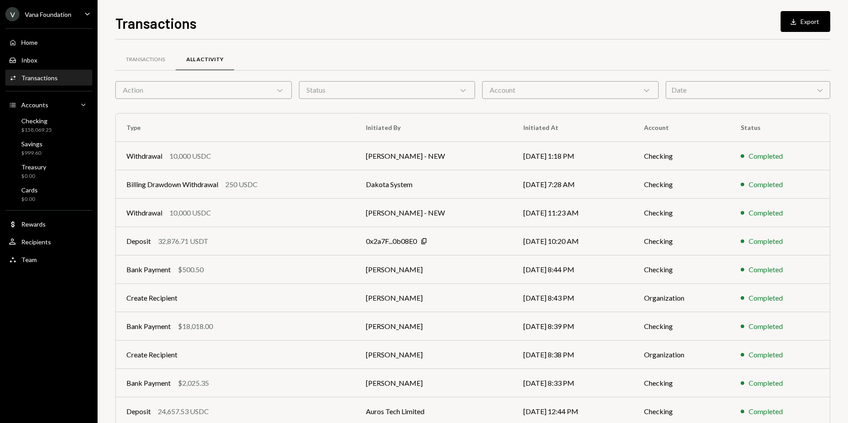
click at [713, 87] on div "Date Chevron Down" at bounding box center [748, 90] width 165 height 18
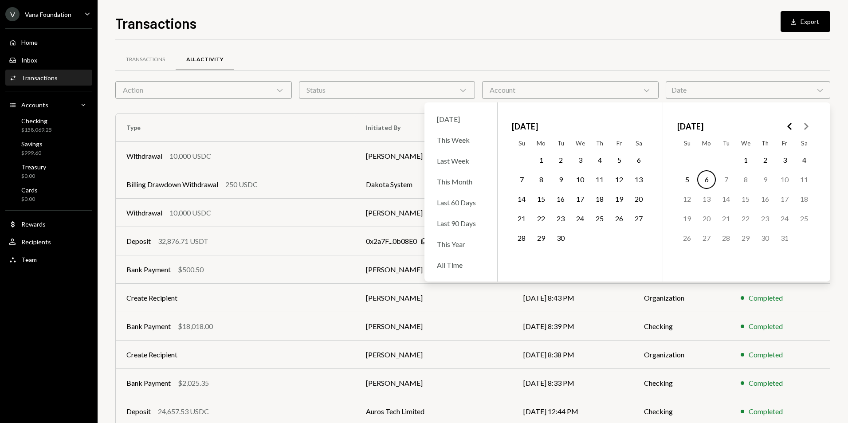
click at [599, 162] on button "4" at bounding box center [600, 160] width 19 height 19
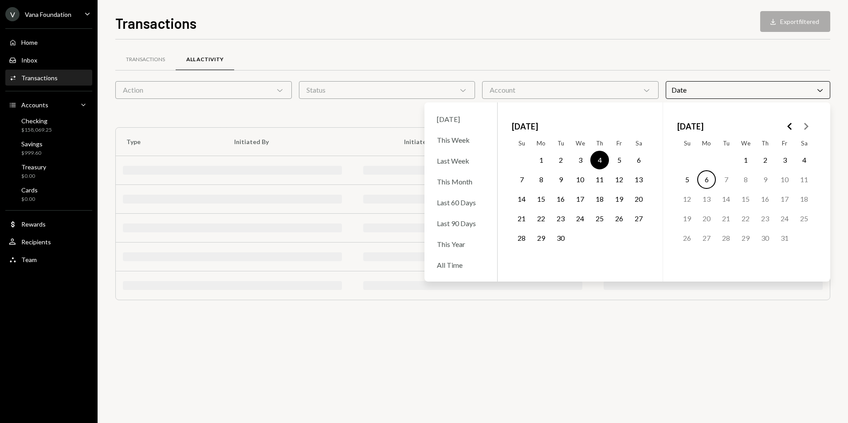
click at [599, 162] on button "4" at bounding box center [600, 160] width 19 height 19
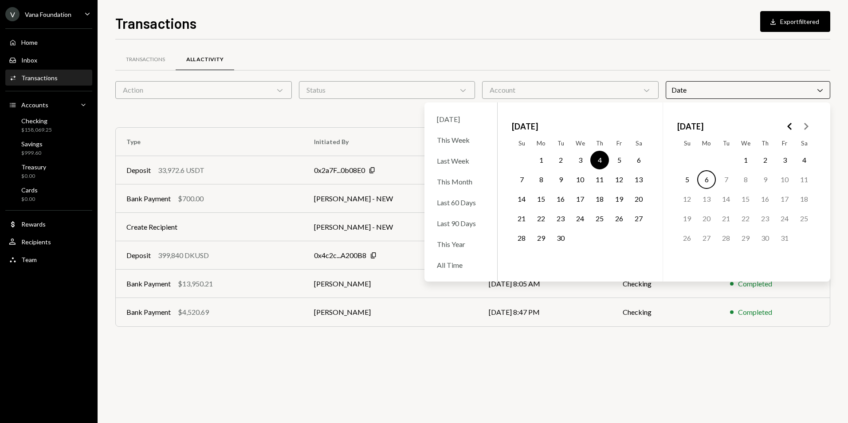
click at [598, 155] on button "4" at bounding box center [600, 160] width 19 height 19
click at [598, 156] on button "4" at bounding box center [600, 160] width 19 height 19
click at [587, 72] on div "Transactions All Activity" at bounding box center [472, 64] width 715 height 33
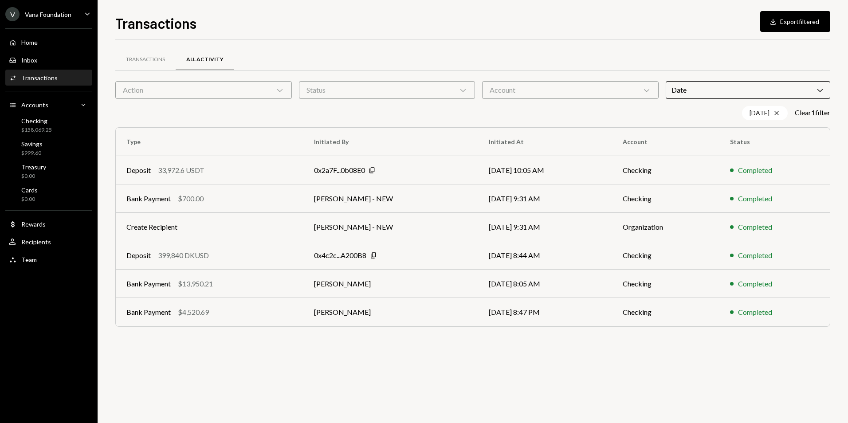
drag, startPoint x: 824, startPoint y: 91, endPoint x: 819, endPoint y: 89, distance: 5.6
click at [824, 91] on icon "Chevron Down" at bounding box center [820, 90] width 9 height 9
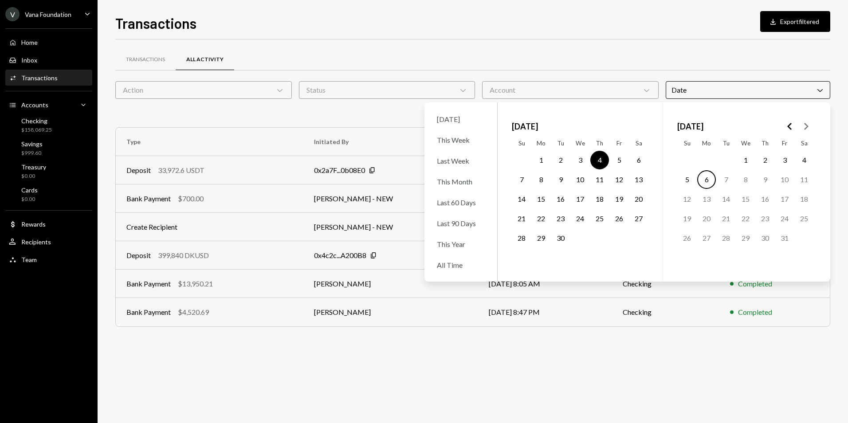
click at [539, 159] on button "1" at bounding box center [541, 160] width 19 height 19
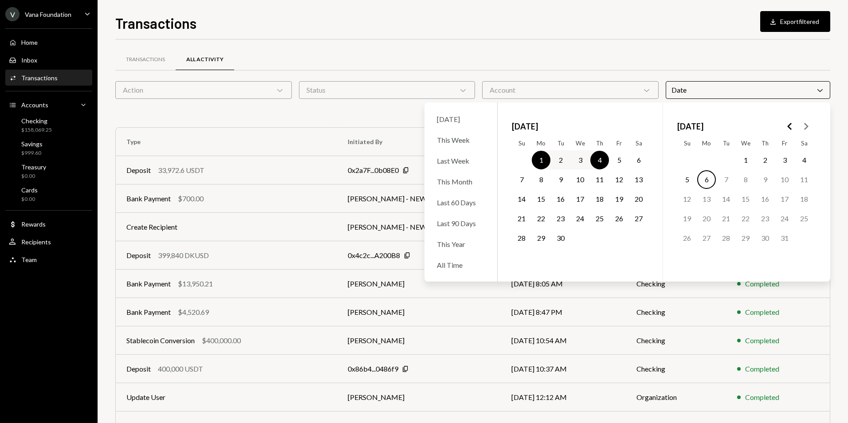
click at [550, 81] on div "Account Chevron Down" at bounding box center [570, 90] width 177 height 18
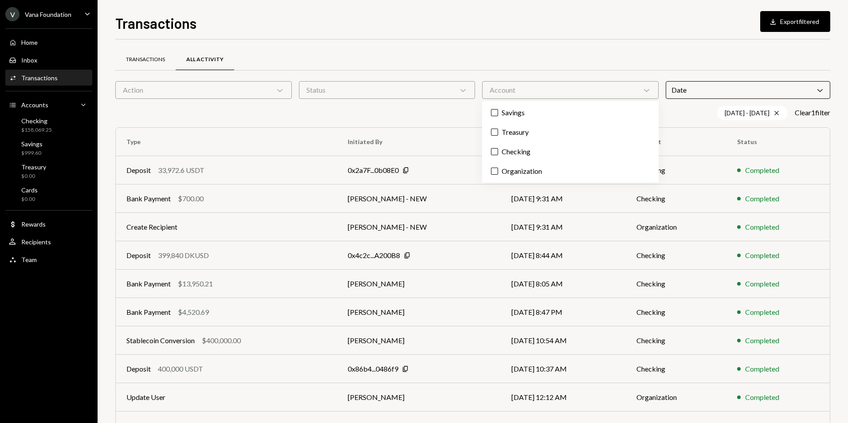
click at [154, 61] on div "Transactions" at bounding box center [145, 60] width 39 height 8
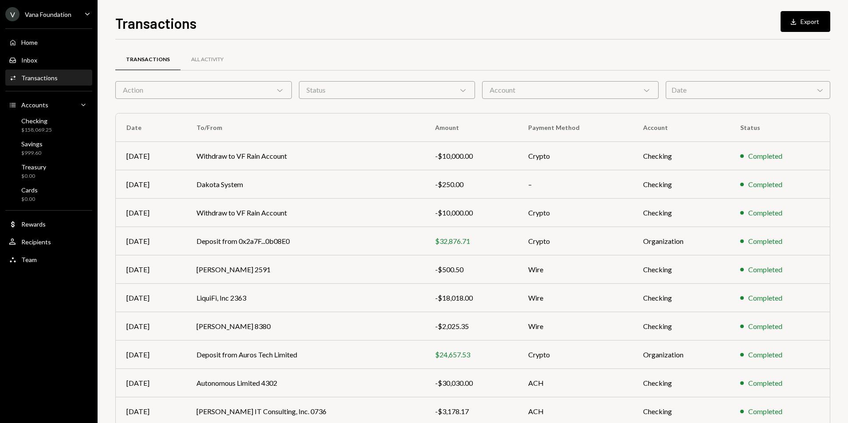
click at [676, 88] on div "Date Chevron Down" at bounding box center [748, 90] width 165 height 18
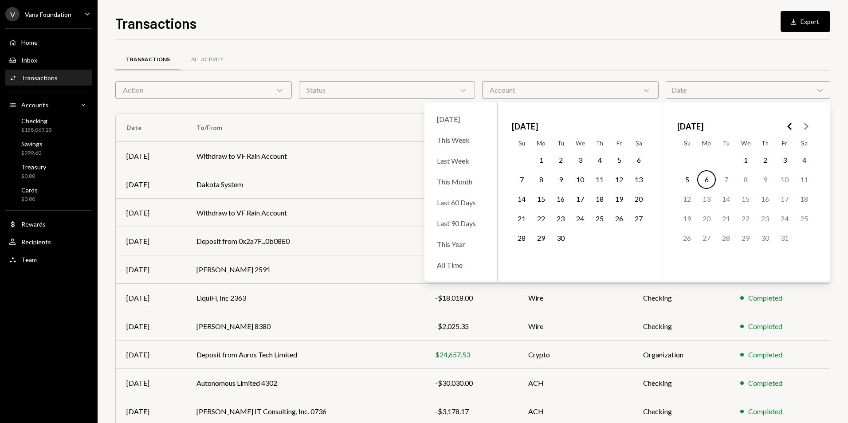
click at [539, 158] on button "1" at bounding box center [541, 160] width 19 height 19
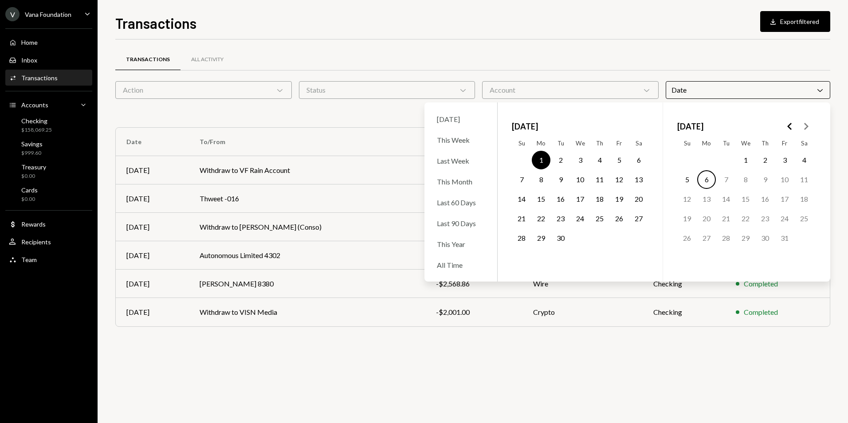
click at [604, 158] on button "4" at bounding box center [600, 160] width 19 height 19
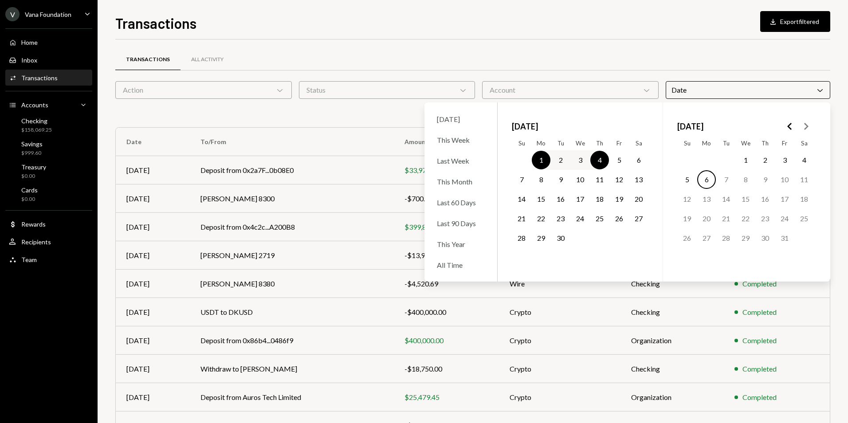
click at [567, 55] on div "Transactions All Activity" at bounding box center [472, 59] width 715 height 23
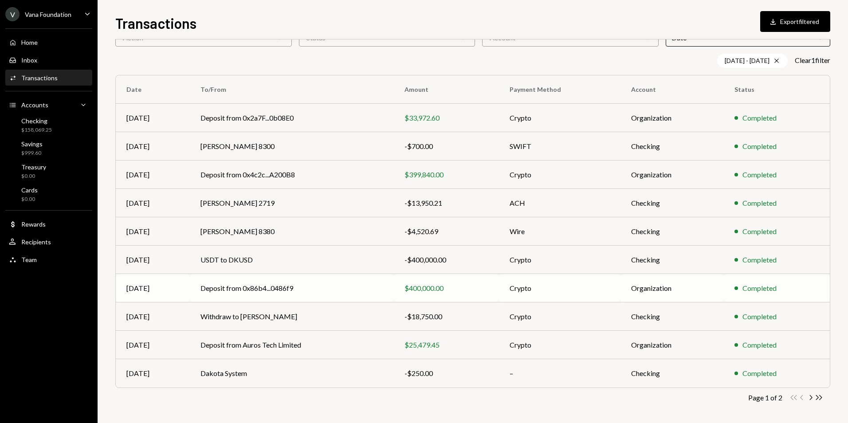
scroll to position [54, 0]
